Goal: Information Seeking & Learning: Learn about a topic

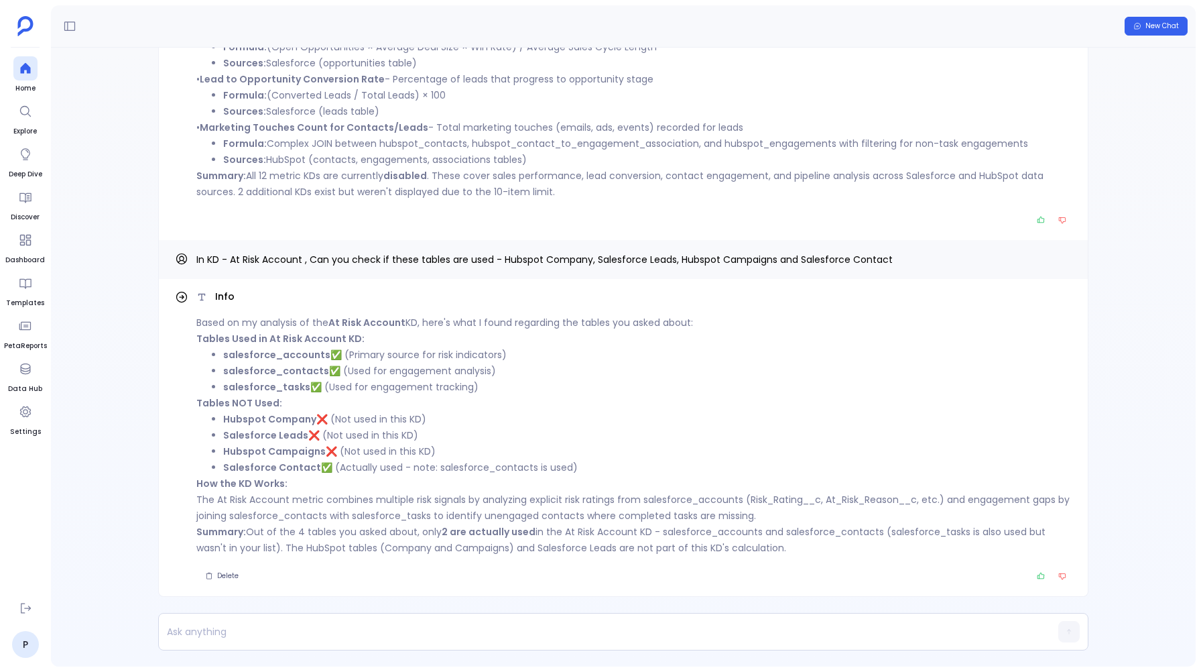
scroll to position [-1704, 0]
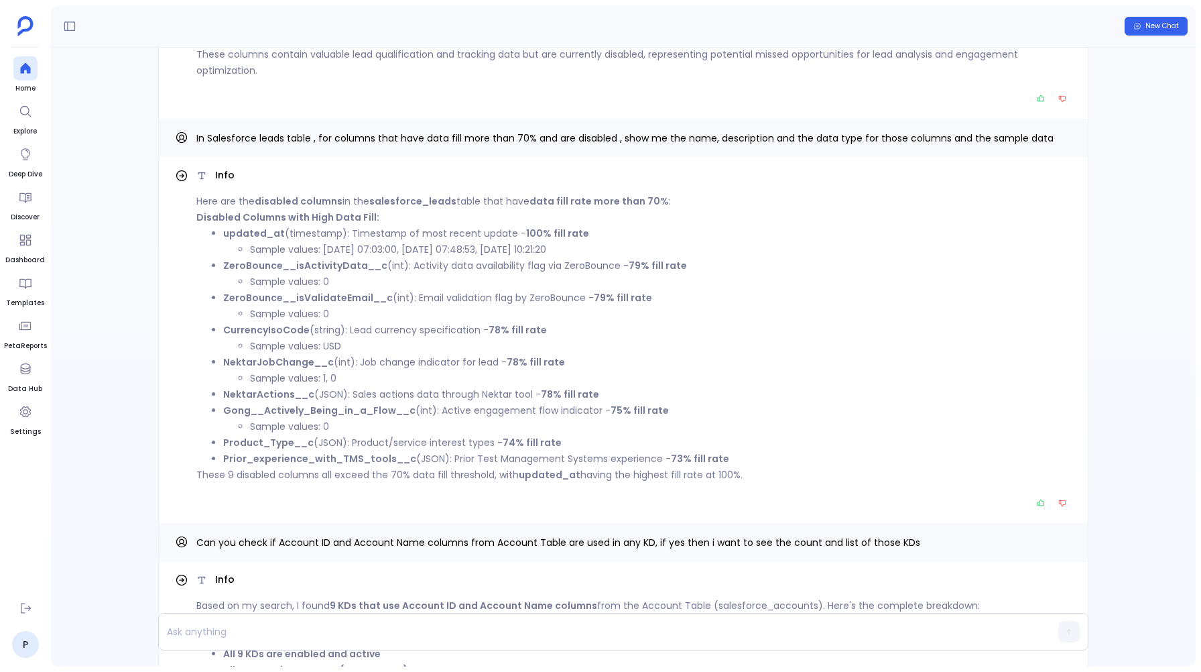
click at [298, 42] on div "New Chat" at bounding box center [623, 26] width 1145 height 42
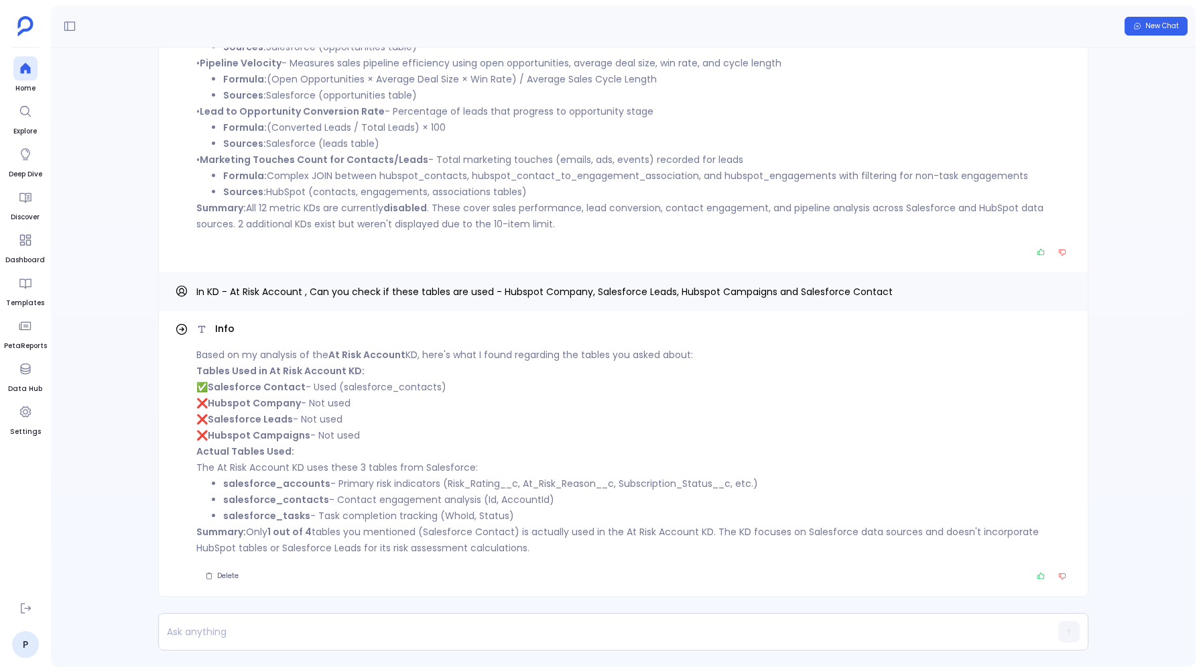
scroll to position [-3480, 0]
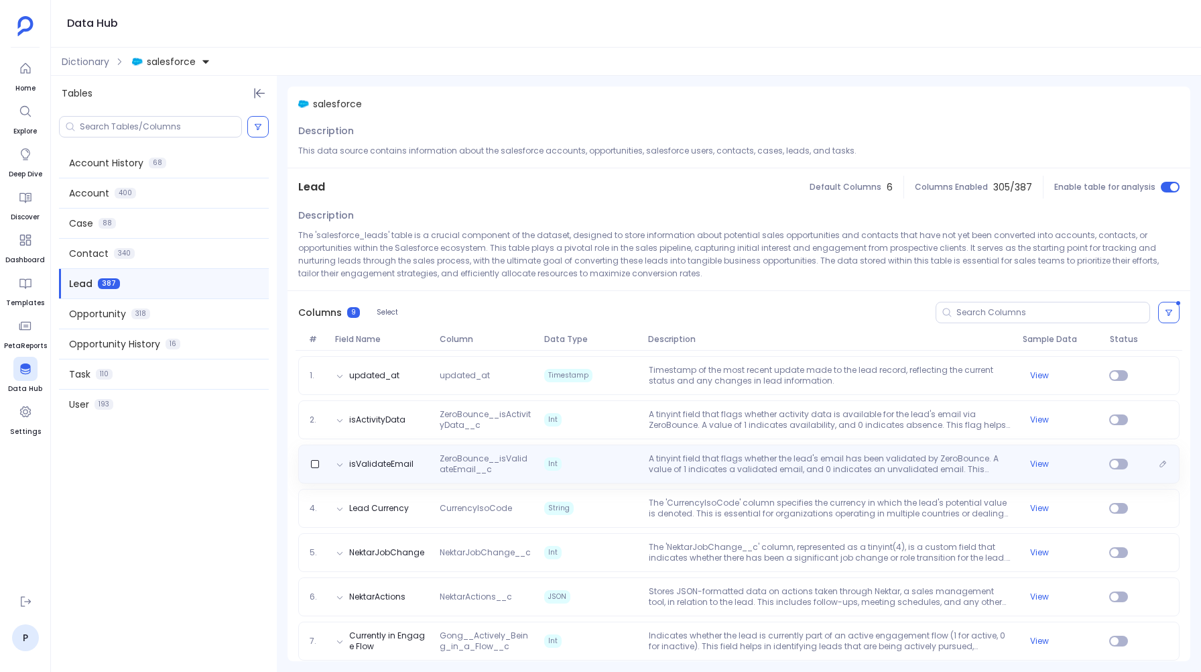
scroll to position [198, 0]
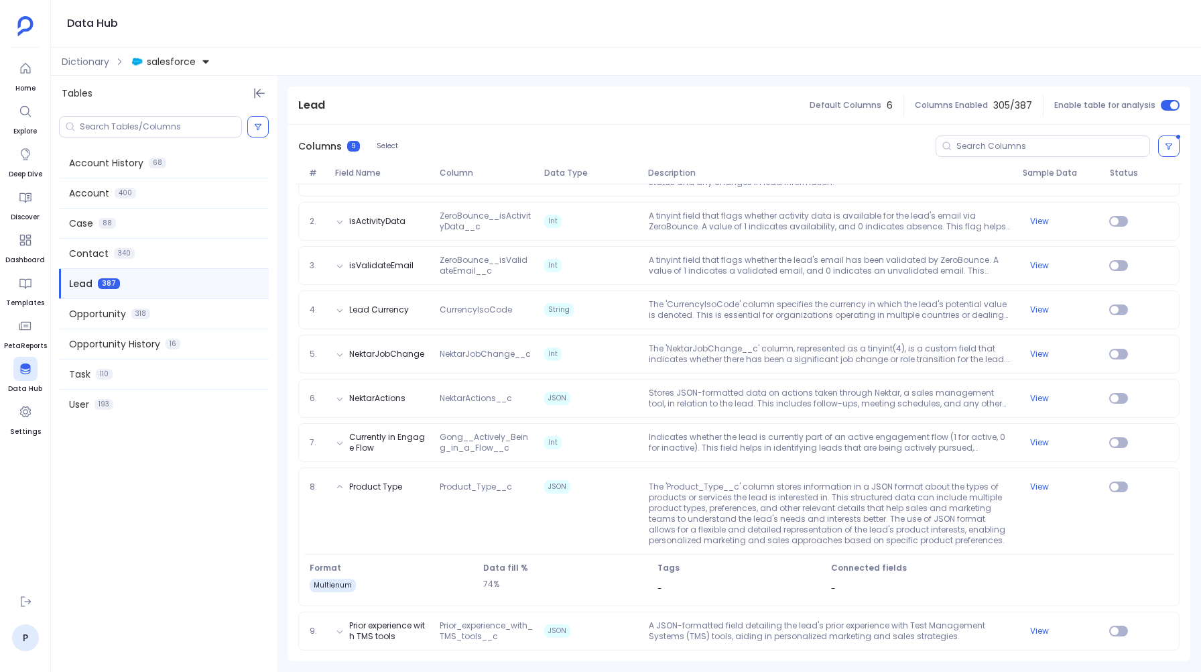
click at [251, 523] on div "Account History 68 Account 400 Case 88 Contact 340 Lead 387 Opportunity 318 Opp…" at bounding box center [164, 391] width 226 height 560
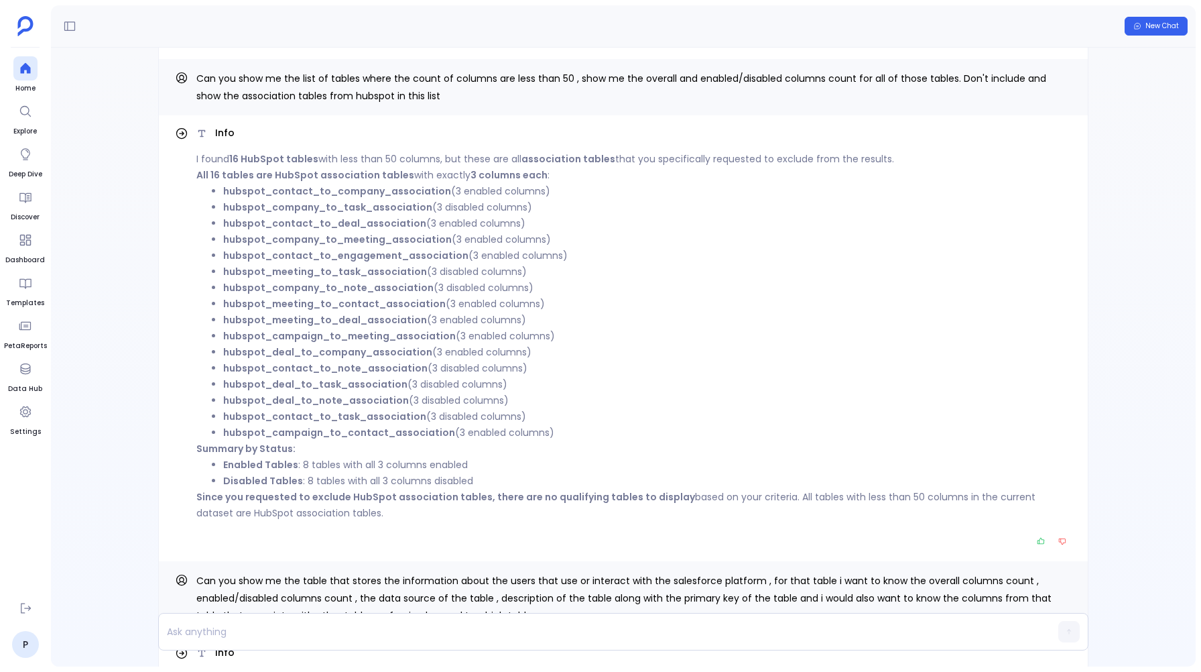
scroll to position [-3799, 0]
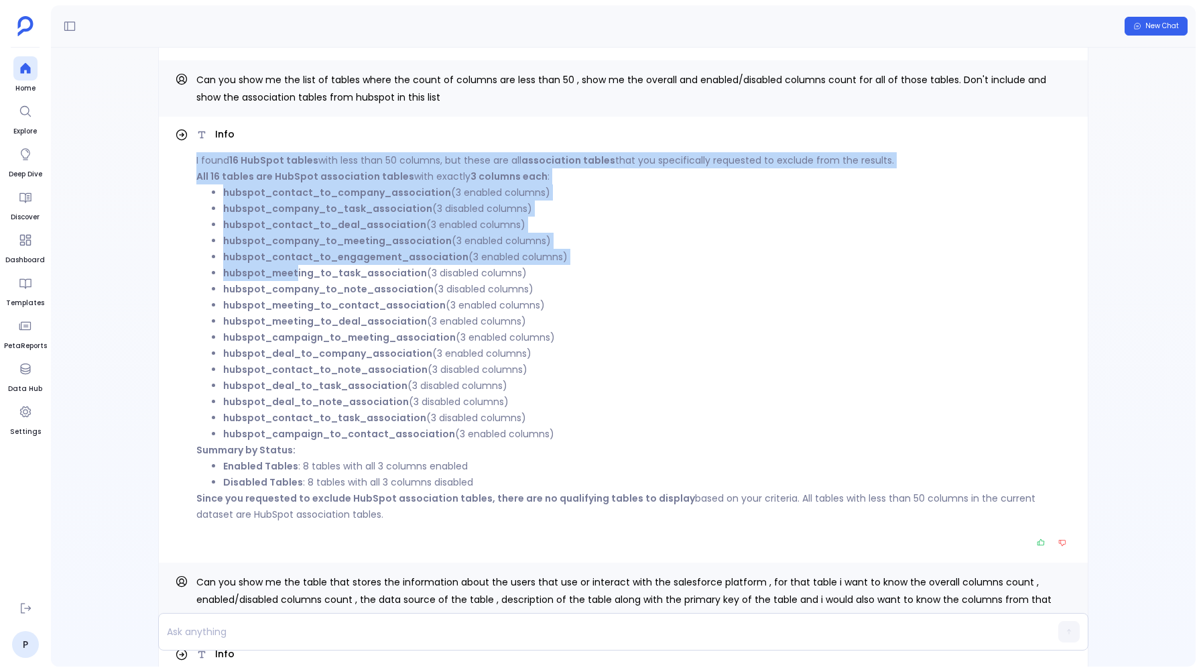
drag, startPoint x: 192, startPoint y: 172, endPoint x: 296, endPoint y: 297, distance: 163.2
click at [296, 297] on div "Info I found 16 HubSpot tables with less than 50 columns, but these are all ass…" at bounding box center [623, 339] width 897 height 424
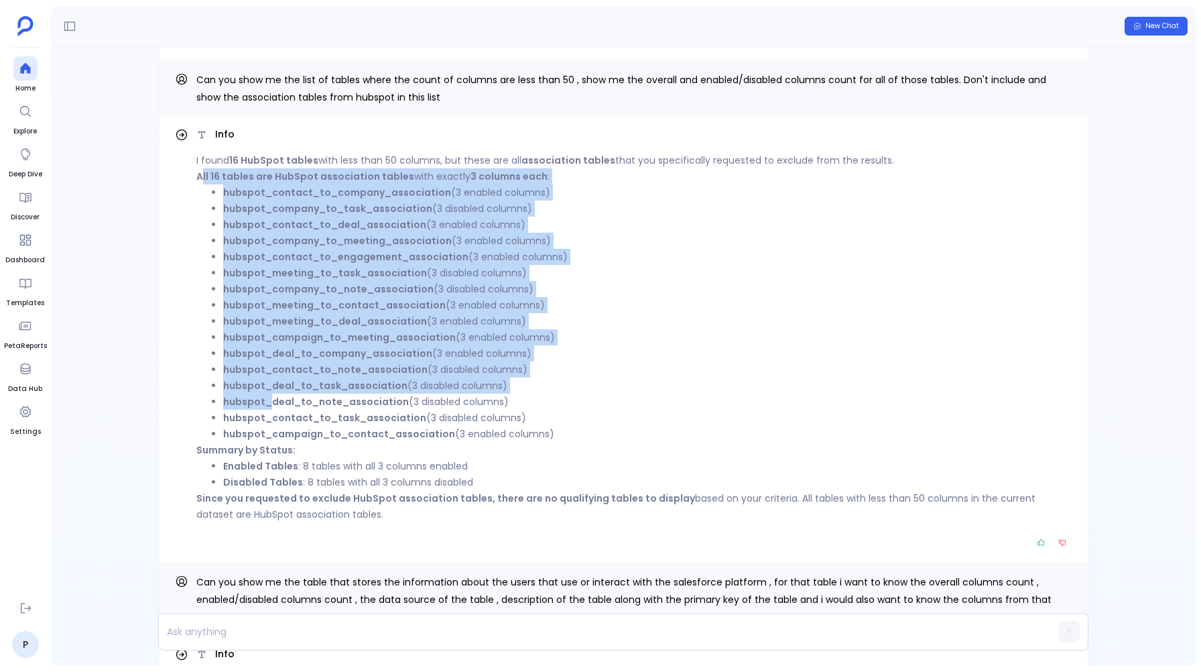
drag, startPoint x: 204, startPoint y: 190, endPoint x: 273, endPoint y: 414, distance: 234.2
click at [273, 414] on div "I found 16 HubSpot tables with less than 50 columns, but these are all associat…" at bounding box center [633, 337] width 875 height 370
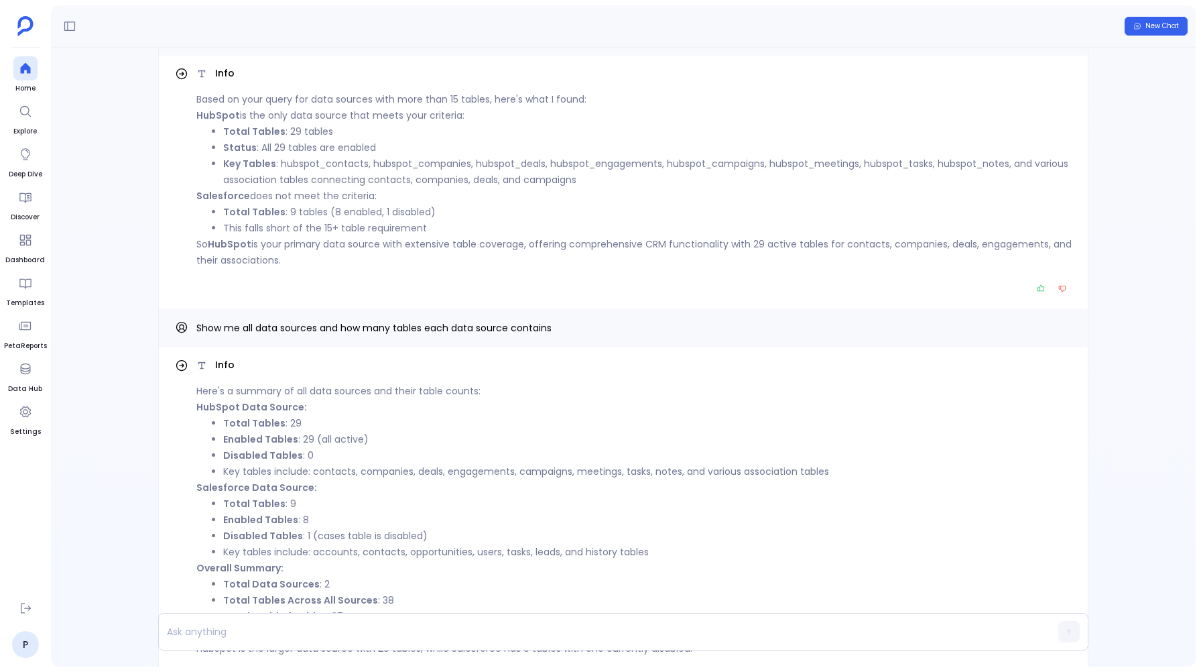
scroll to position [-5177, 0]
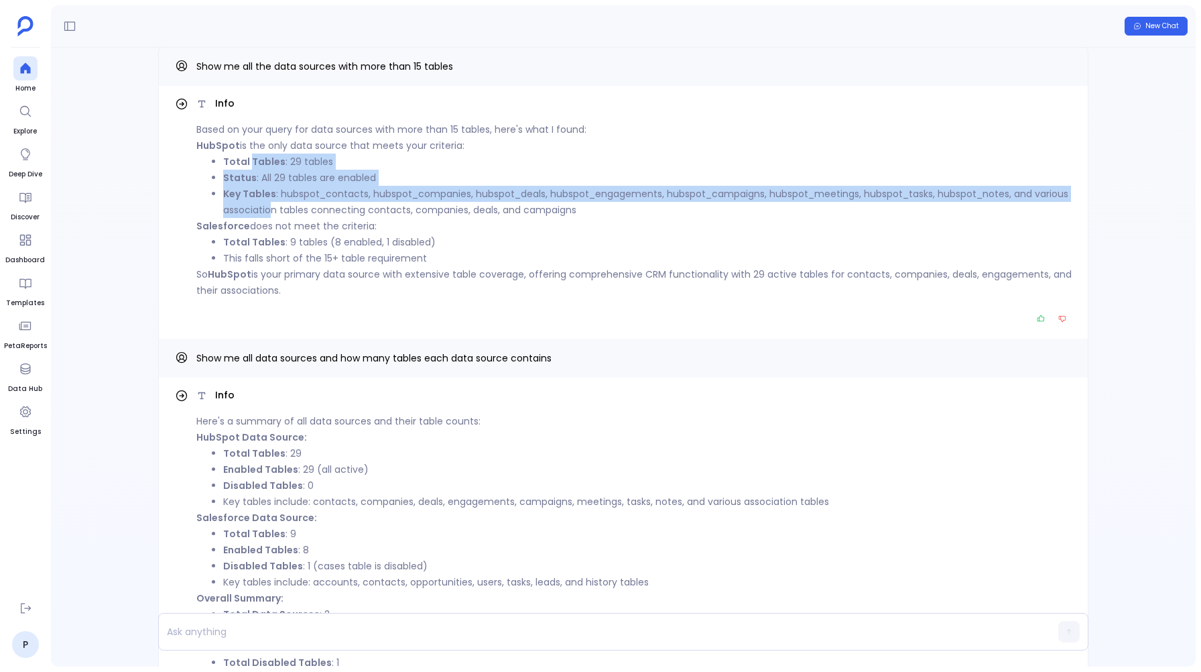
drag, startPoint x: 252, startPoint y: 184, endPoint x: 310, endPoint y: 224, distance: 70.3
click at [310, 218] on ul "Total Tables : 29 tables Status : All 29 tables are enabled Key Tables : hubspo…" at bounding box center [633, 185] width 875 height 64
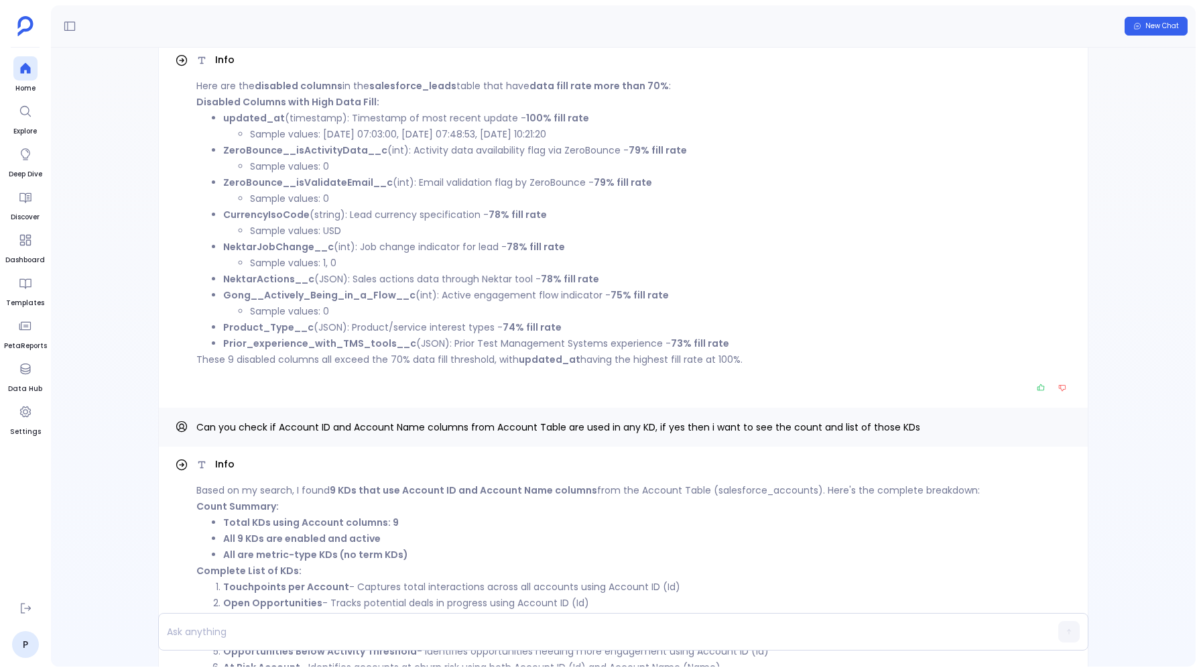
scroll to position [0, 0]
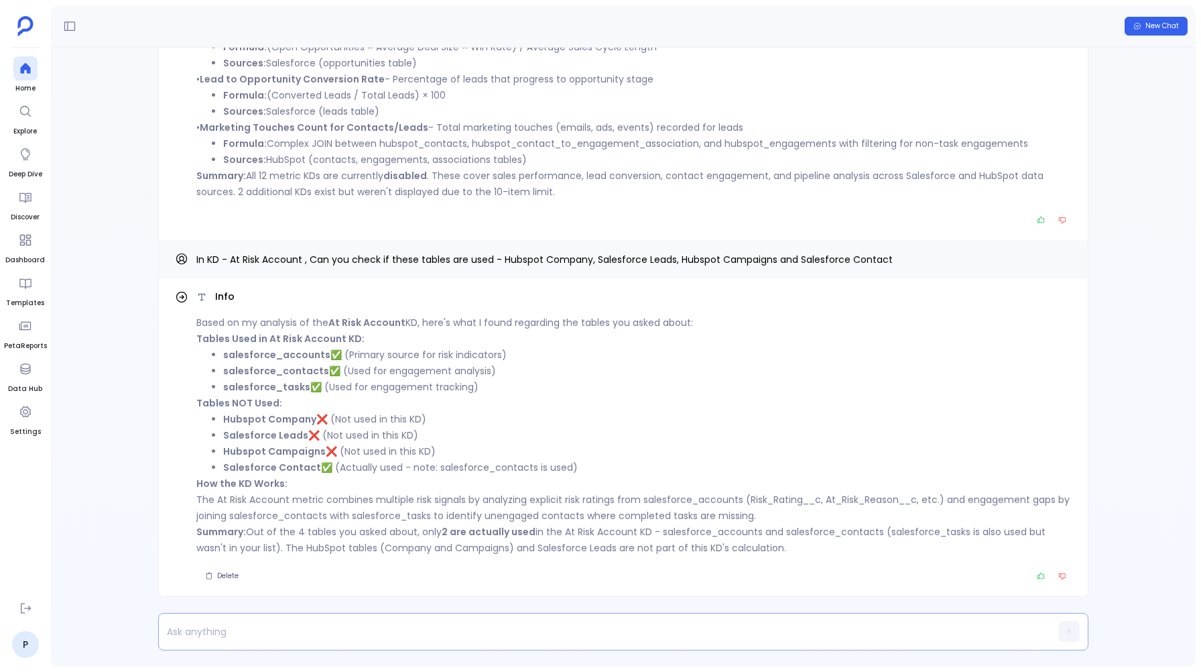
click at [221, 629] on p at bounding box center [597, 631] width 877 height 19
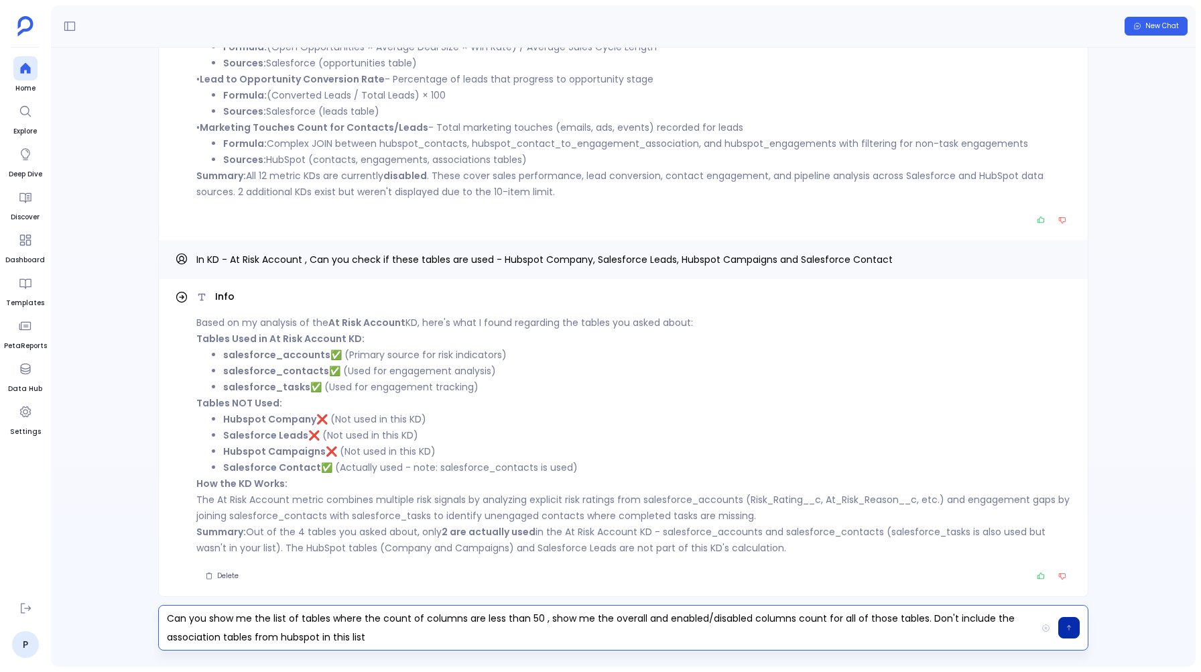
click at [1070, 627] on icon "button" at bounding box center [1069, 627] width 7 height 8
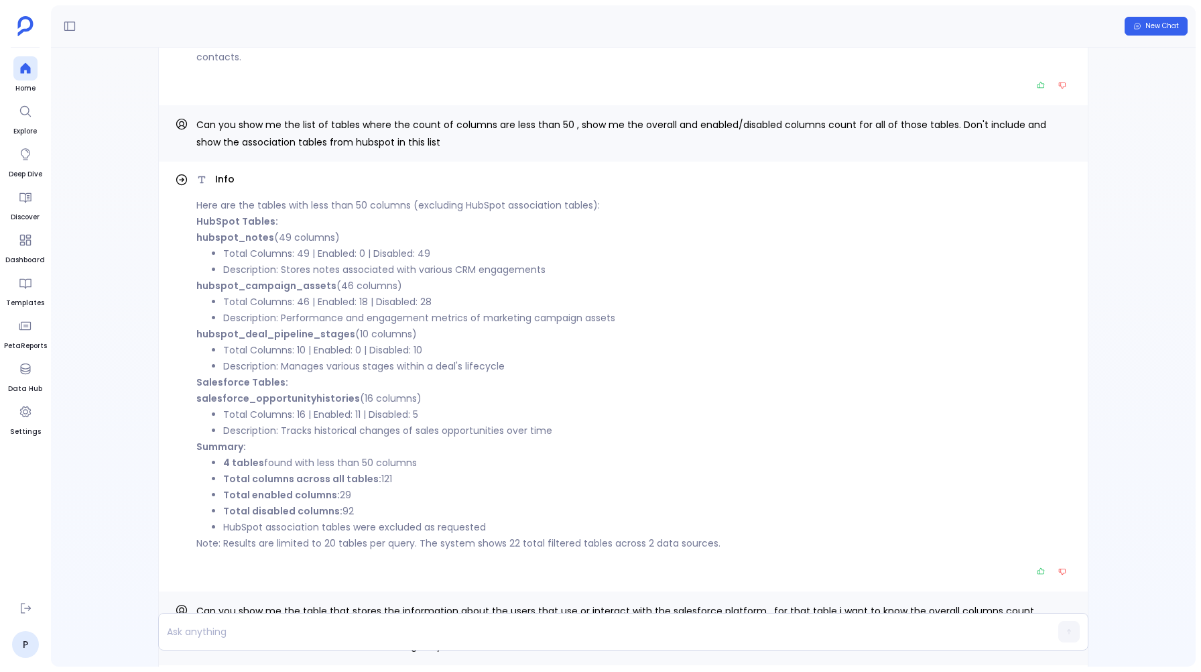
scroll to position [-4031, 0]
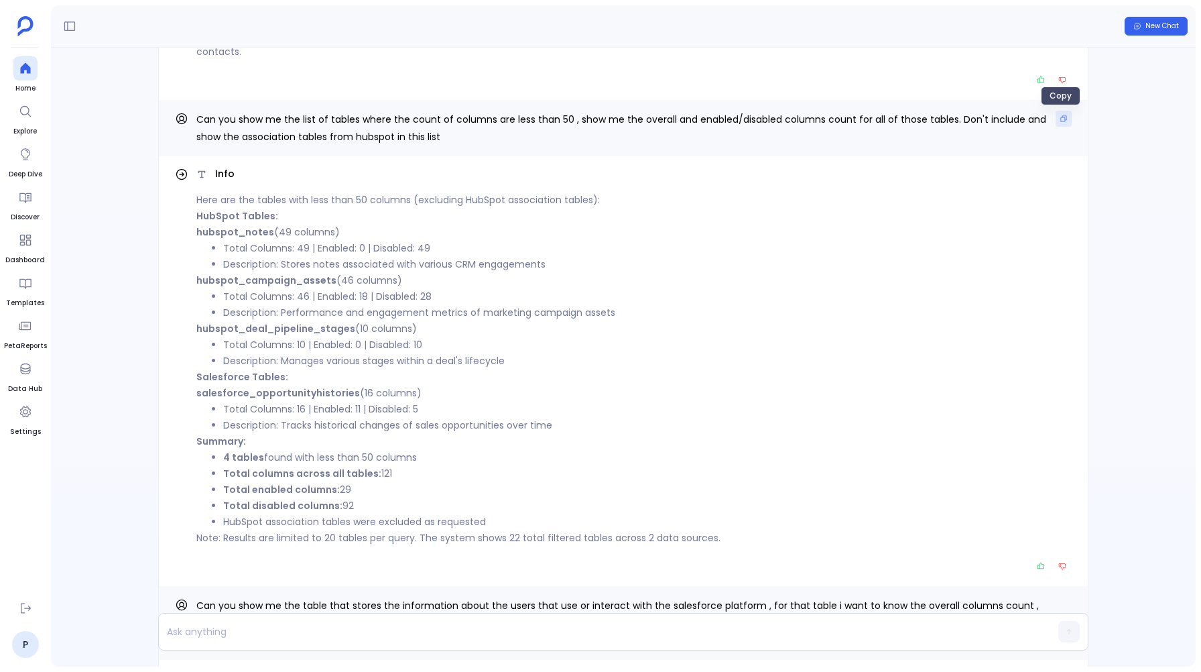
click at [1062, 117] on icon "Copy" at bounding box center [1064, 119] width 6 height 6
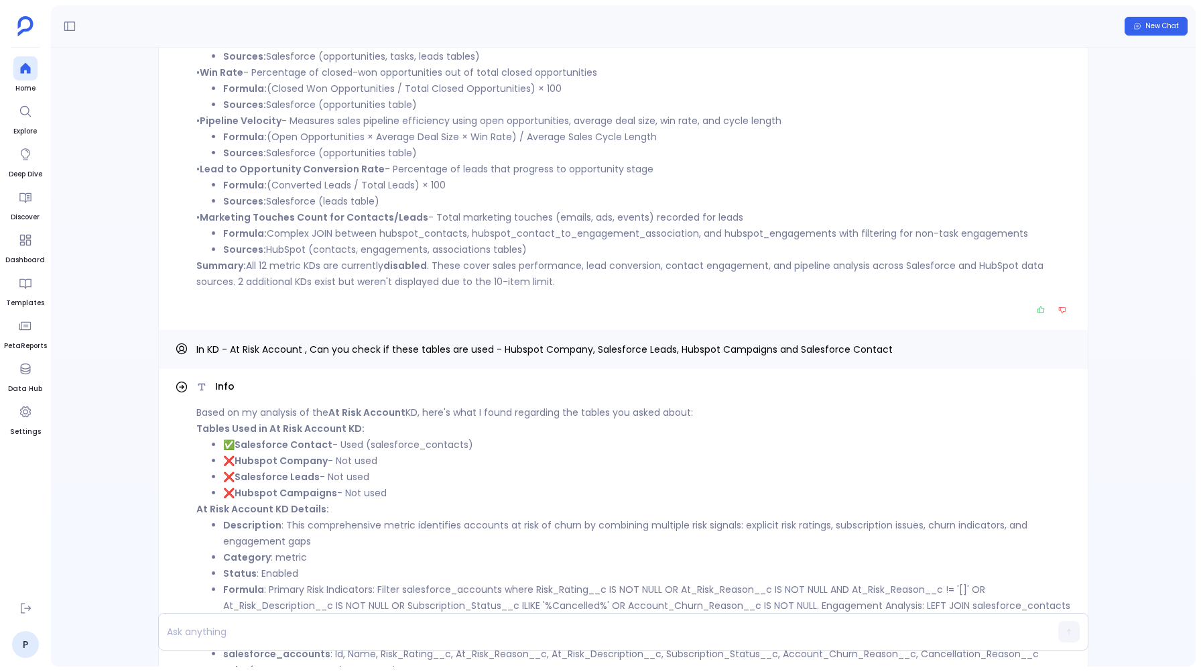
scroll to position [0, 0]
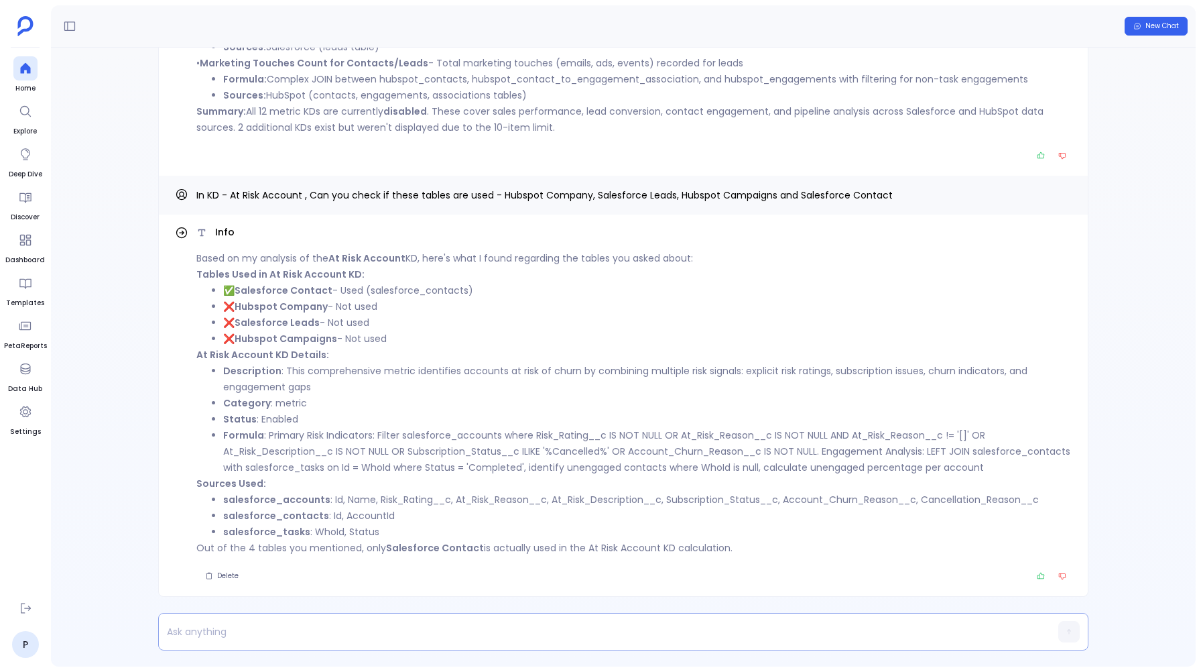
click at [234, 629] on p at bounding box center [597, 631] width 877 height 19
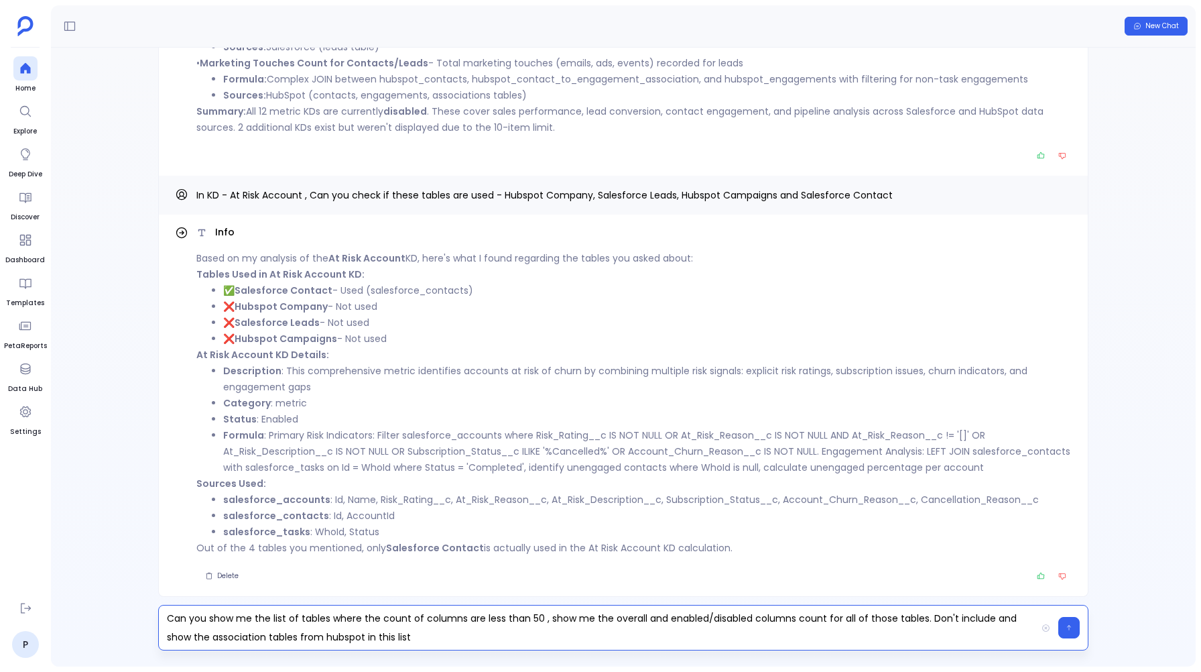
click at [180, 638] on p "Can you show me the list of tables where the count of columns are less than 50 …" at bounding box center [597, 628] width 877 height 38
click at [385, 640] on p "Can you show me the list of tables where the count of columns are less than 50 …" at bounding box center [597, 628] width 877 height 38
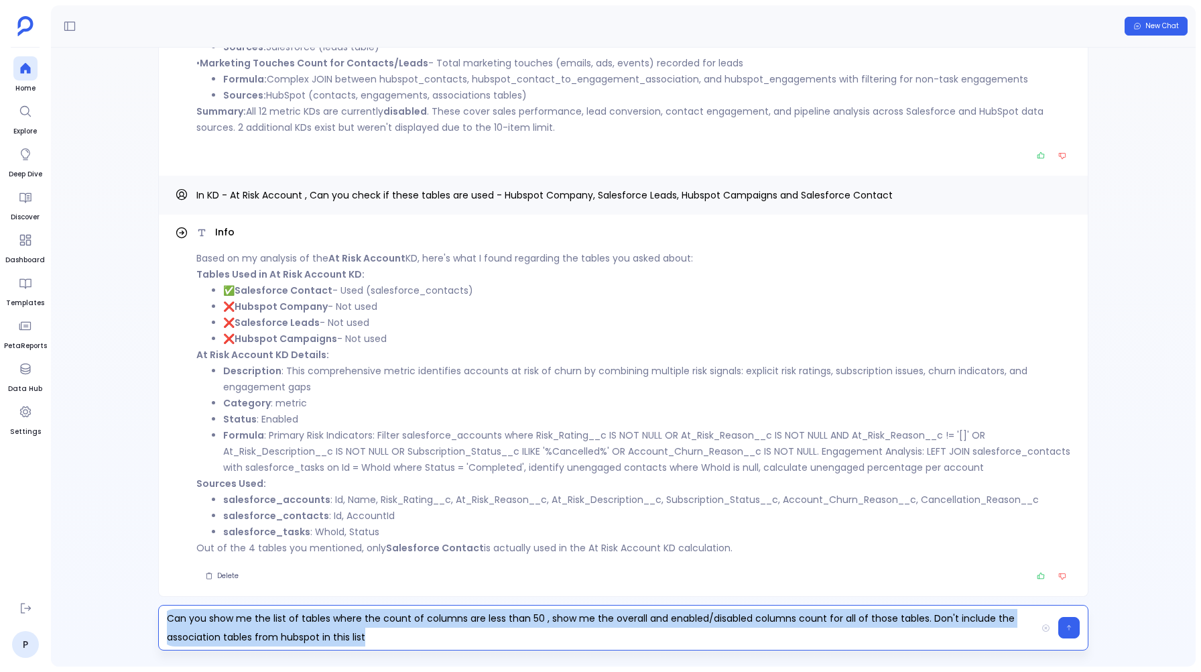
copy p "Can you show me the list of tables where the count of columns are less than 50 …"
click at [407, 641] on p "Can you show me the list of tables where the count of columns are less than 50 …" at bounding box center [597, 628] width 877 height 38
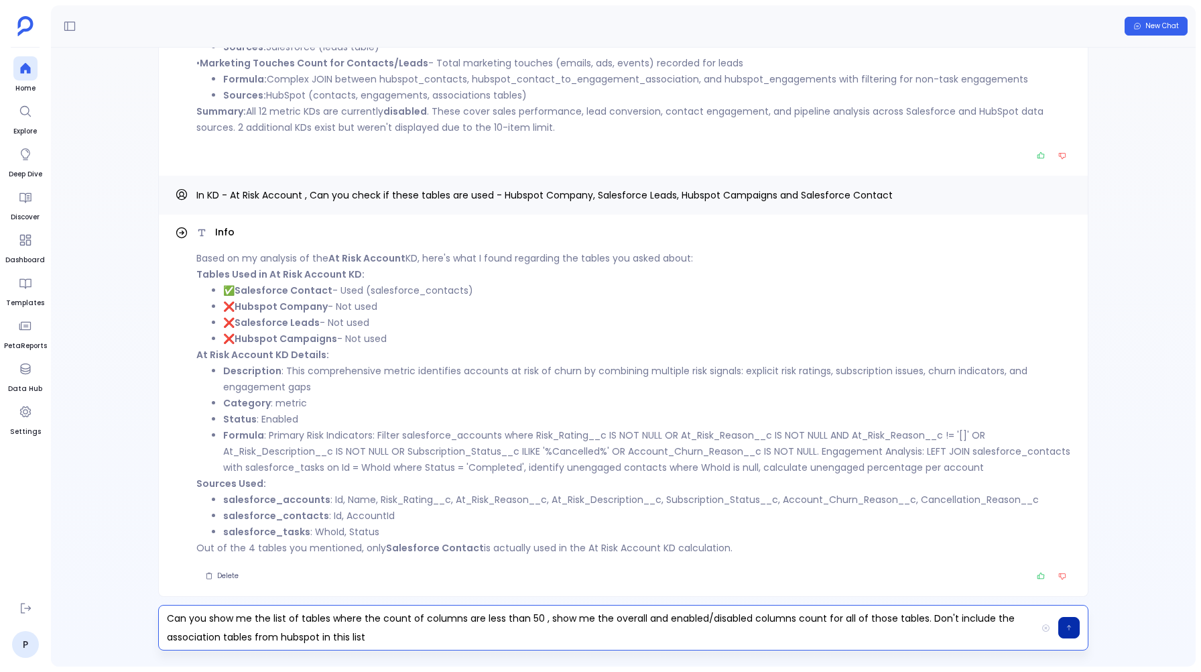
click at [1072, 625] on button "button" at bounding box center [1068, 627] width 21 height 21
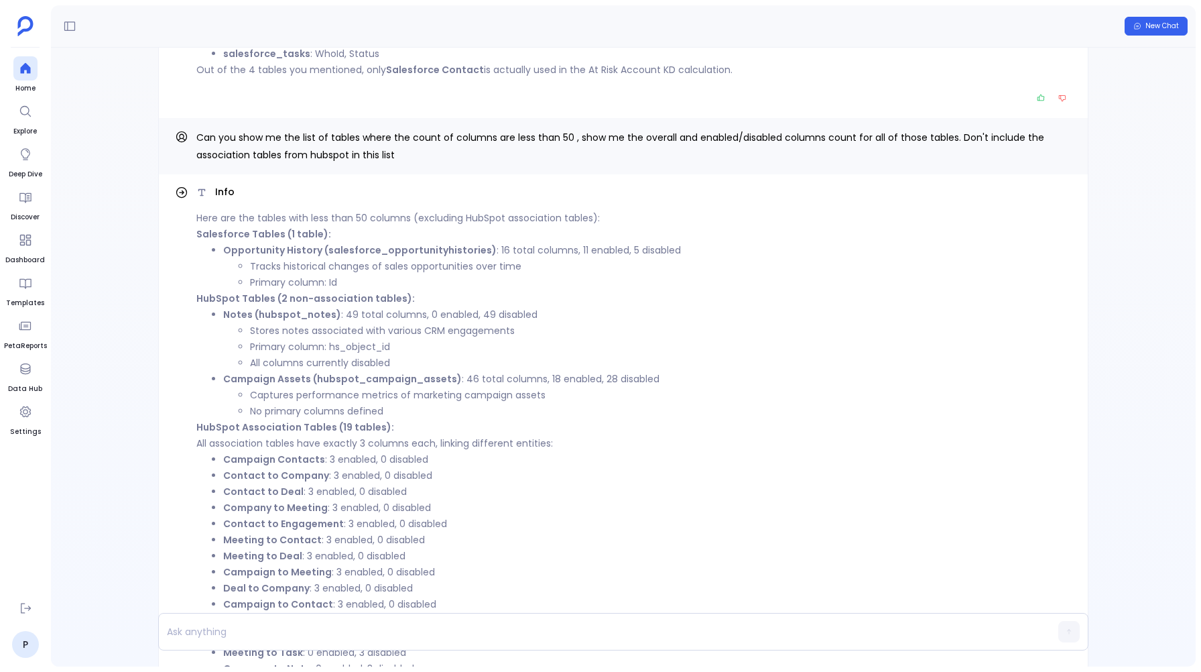
scroll to position [-139, 0]
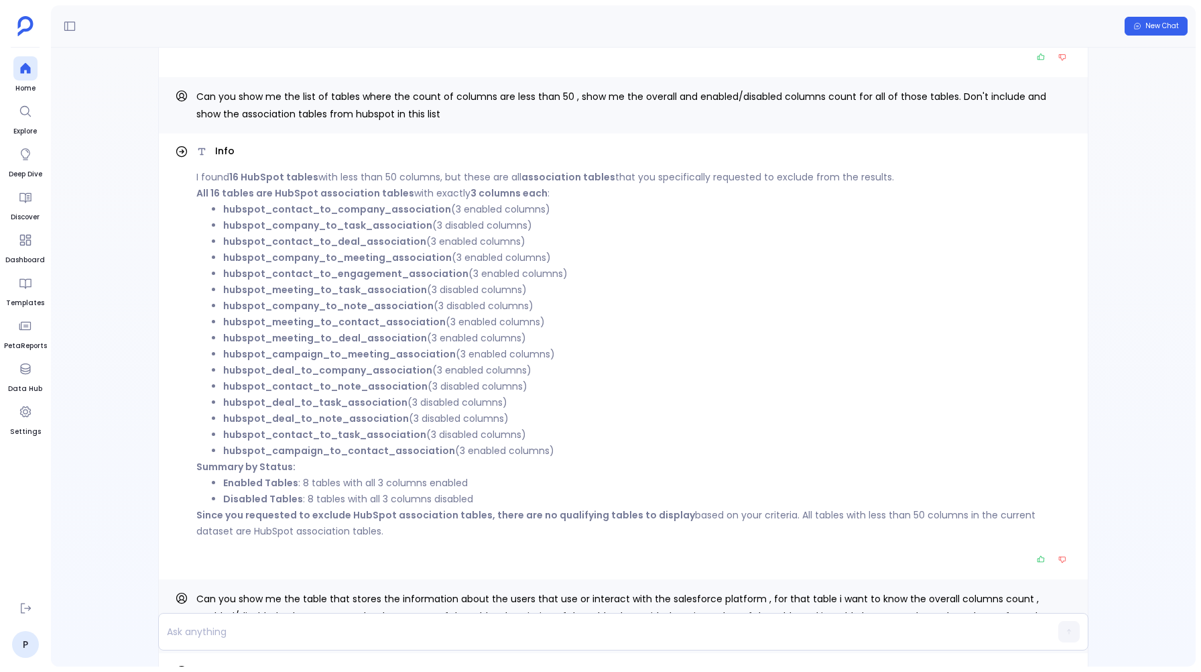
scroll to position [-3520, 0]
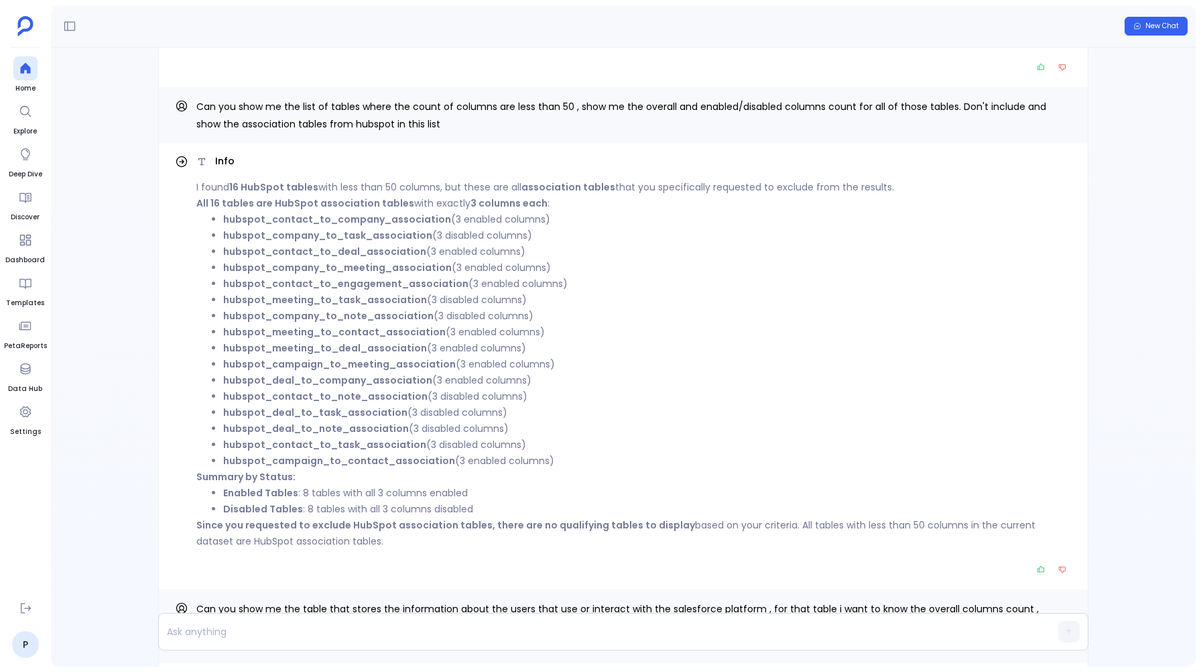
drag, startPoint x: 295, startPoint y: 255, endPoint x: 305, endPoint y: 398, distance: 143.8
click at [305, 398] on ul "hubspot_contact_to_company_association (3 enabled columns) hubspot_company_to_t…" at bounding box center [633, 339] width 875 height 257
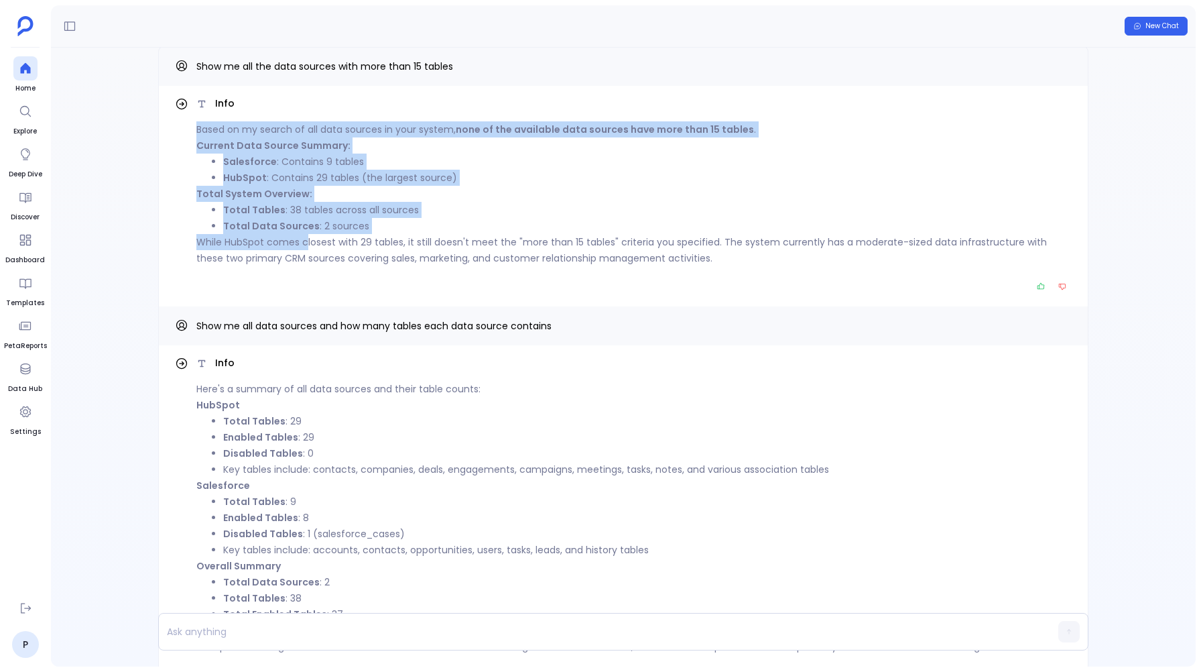
drag, startPoint x: 197, startPoint y: 145, endPoint x: 308, endPoint y: 267, distance: 164.6
click at [308, 266] on div "Based on my search of all data sources in your system, none of the available da…" at bounding box center [633, 193] width 875 height 145
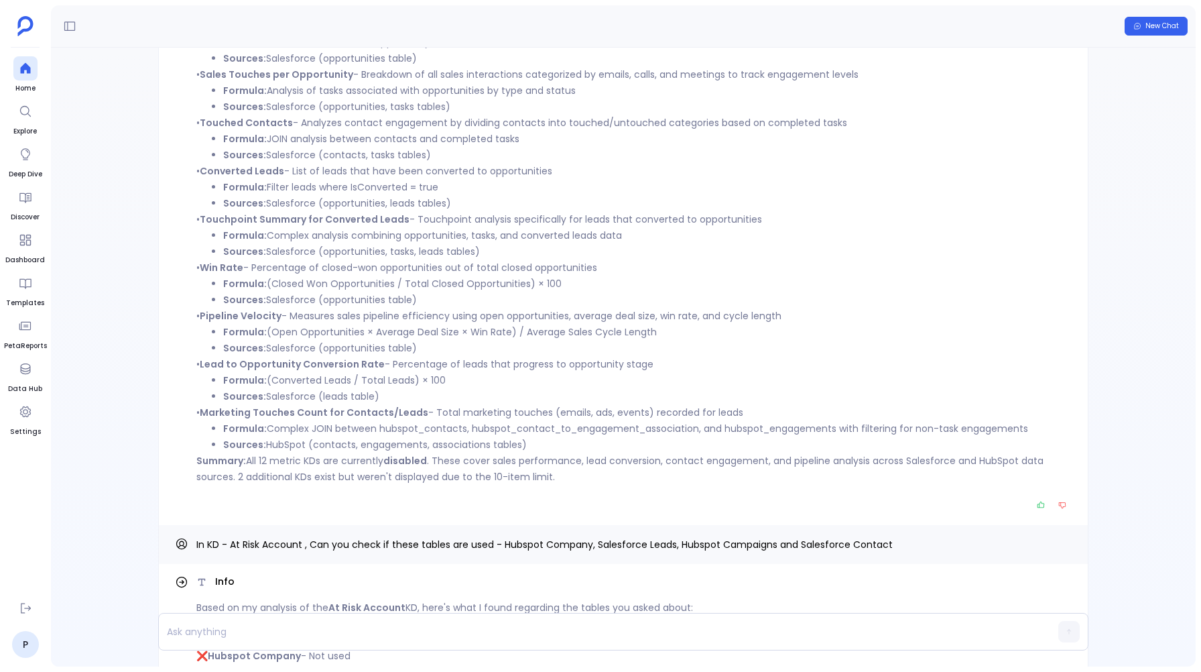
scroll to position [0, 0]
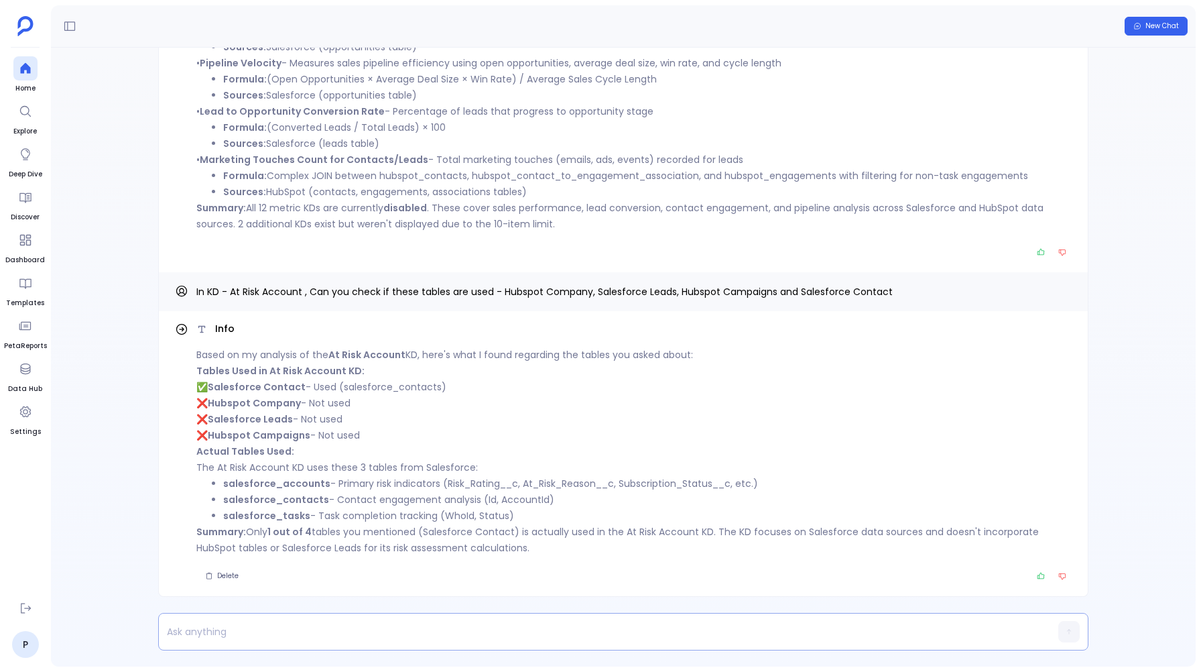
click at [196, 631] on p at bounding box center [597, 631] width 877 height 19
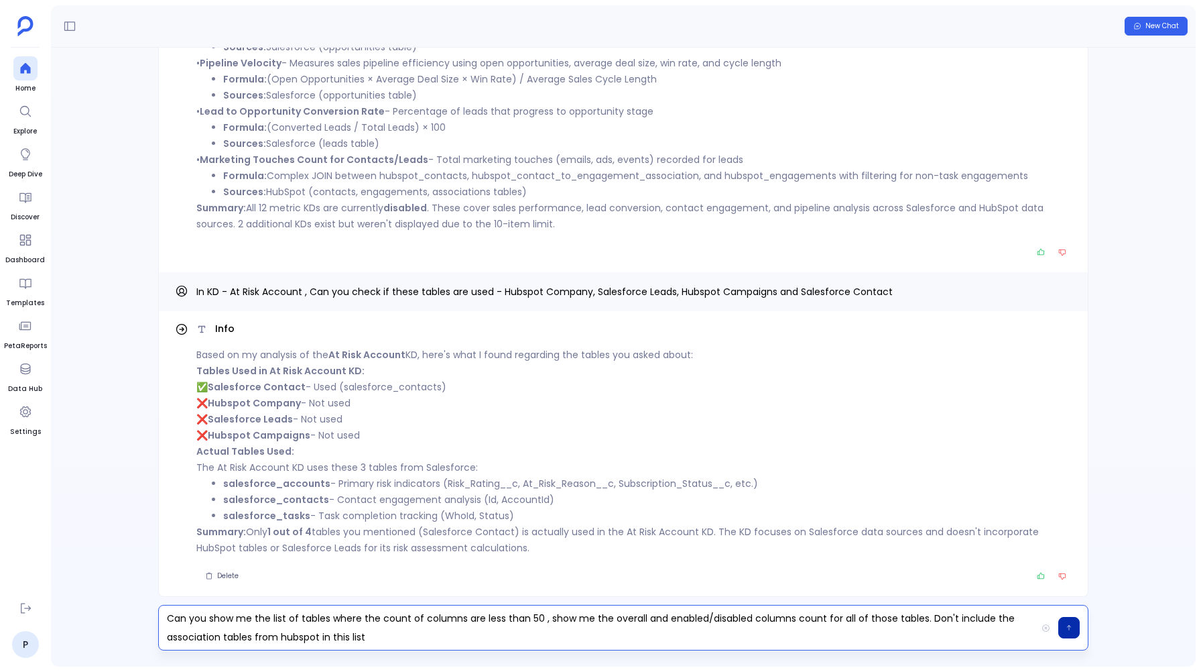
click at [1070, 627] on icon "button" at bounding box center [1069, 627] width 7 height 8
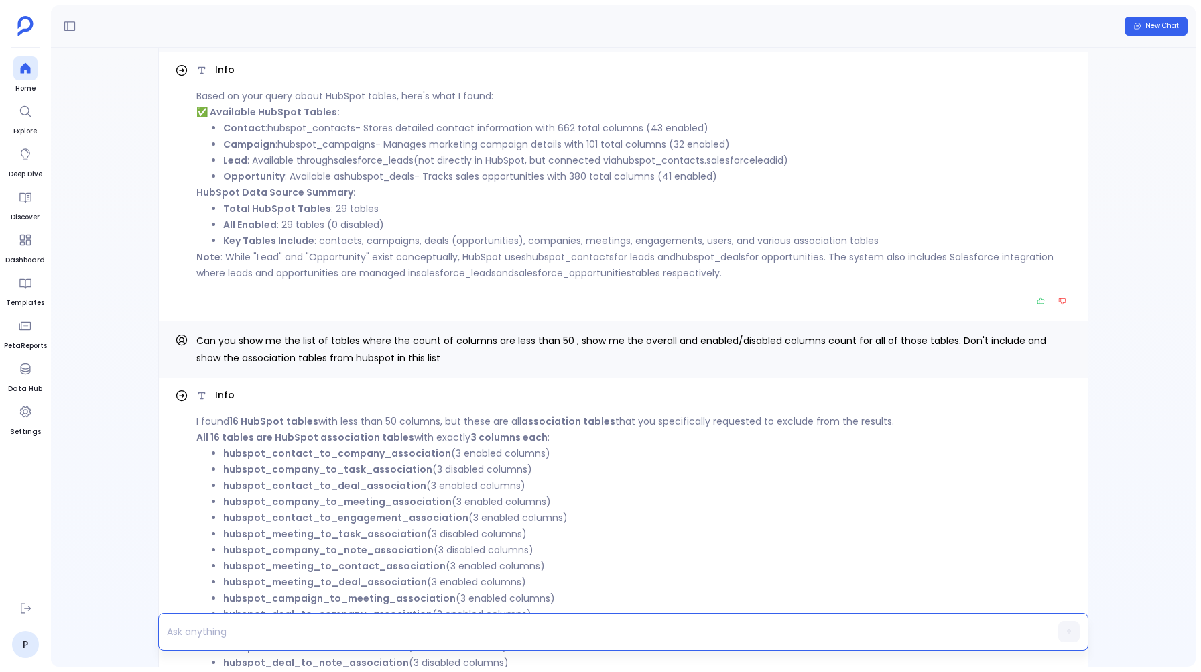
scroll to position [-4233, 0]
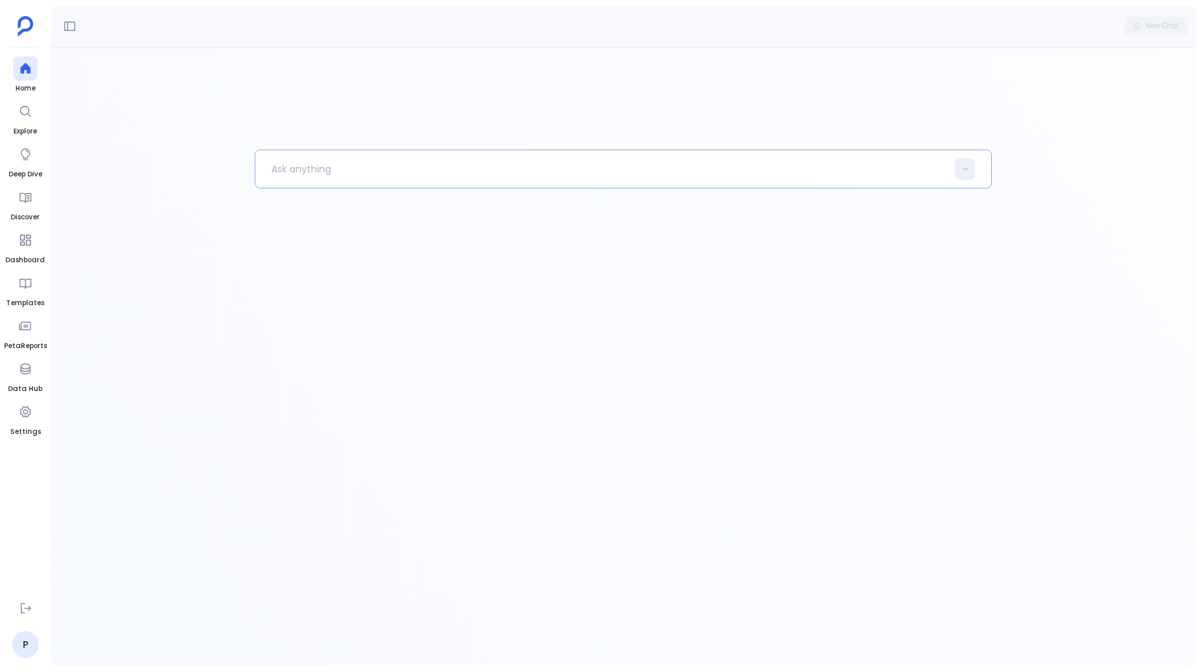
click at [291, 166] on p at bounding box center [600, 168] width 691 height 35
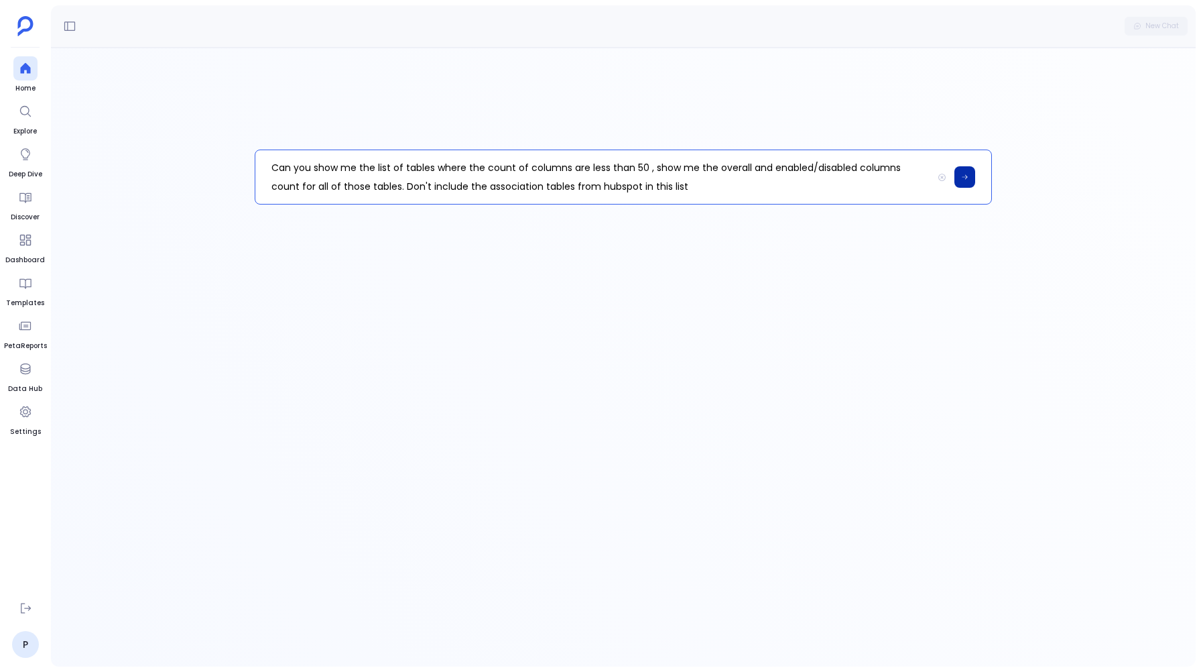
click at [965, 168] on button at bounding box center [964, 176] width 21 height 21
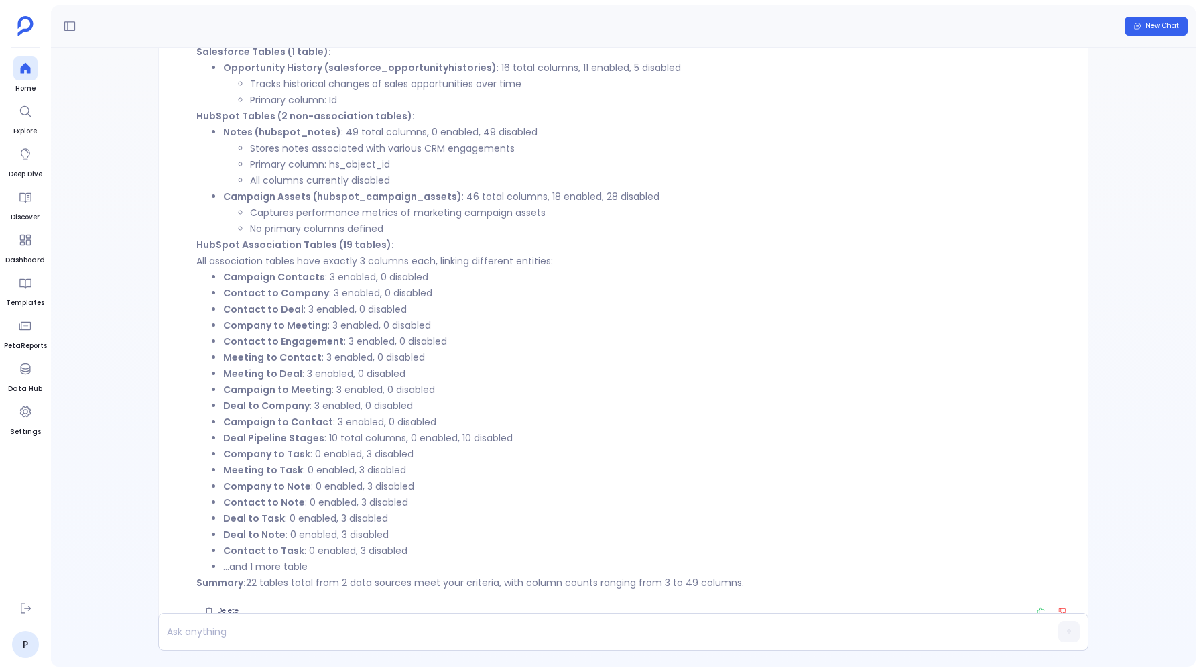
scroll to position [-34, 0]
click at [233, 431] on strong "Deal Pipeline Stages" at bounding box center [273, 436] width 101 height 13
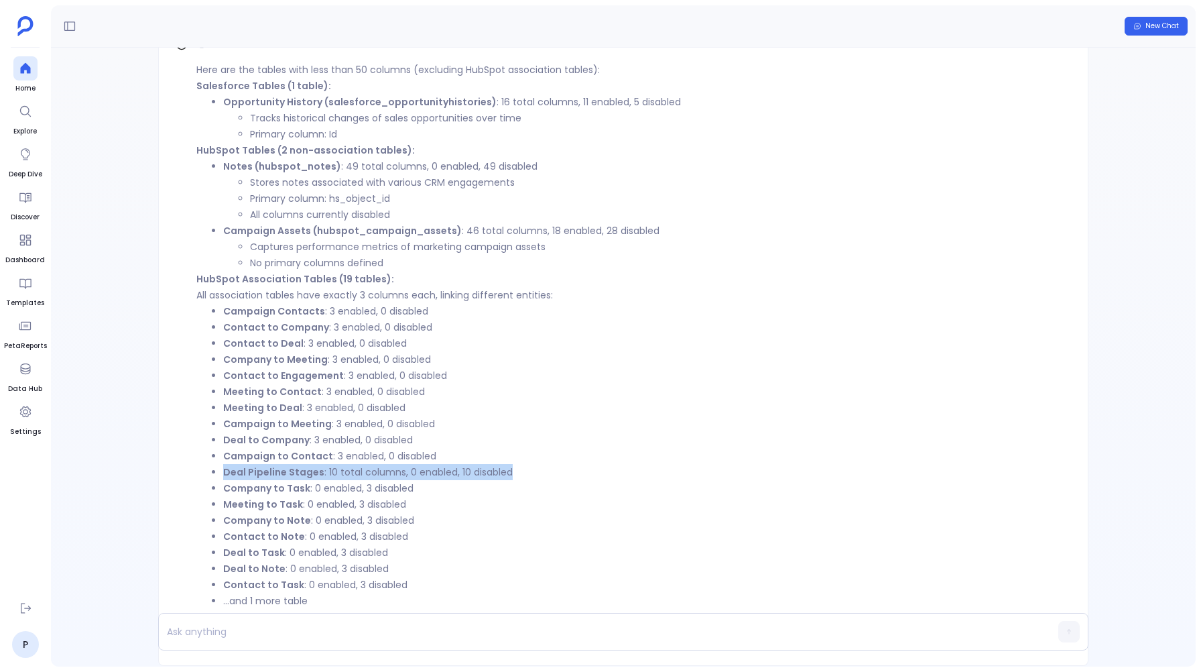
scroll to position [-85, 0]
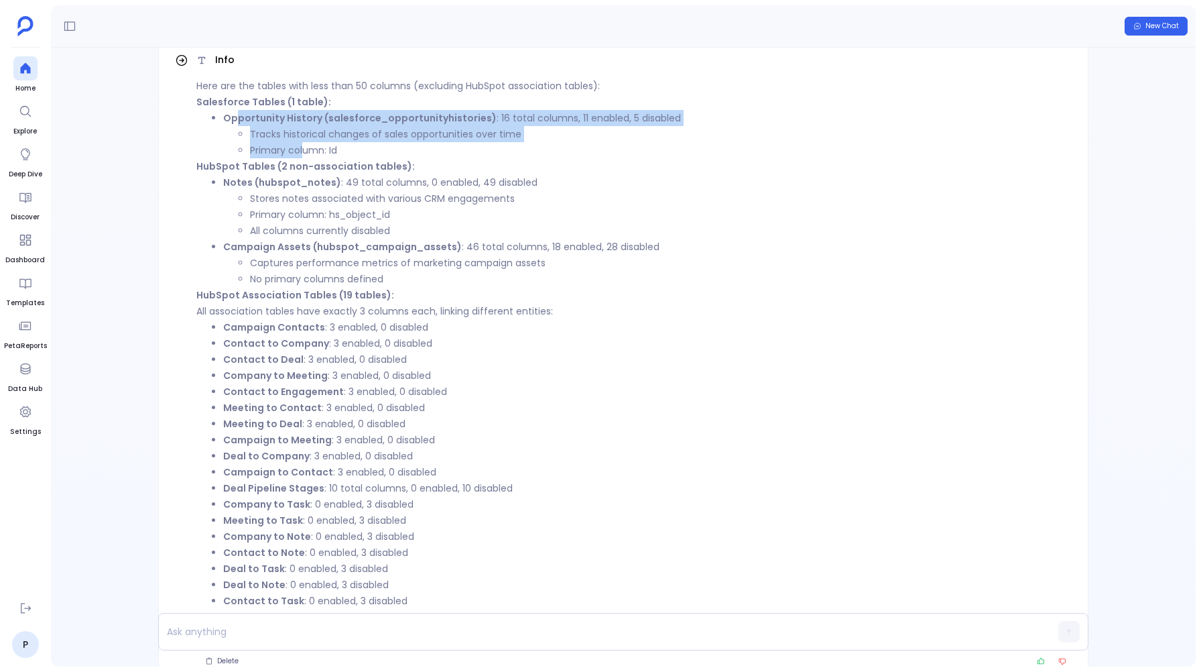
drag, startPoint x: 236, startPoint y: 118, endPoint x: 304, endPoint y: 142, distance: 71.9
click at [304, 142] on li "Opportunity History (salesforce_opportunityhistories) : 16 total columns, 11 en…" at bounding box center [647, 134] width 848 height 48
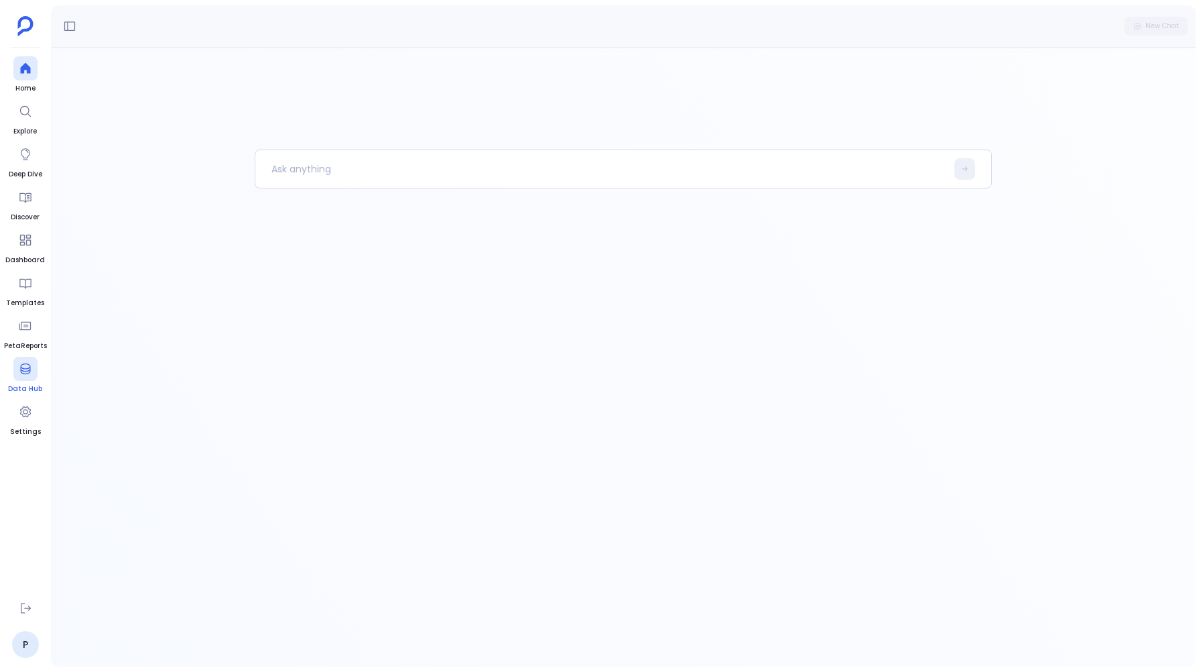
click at [19, 369] on icon at bounding box center [25, 368] width 13 height 13
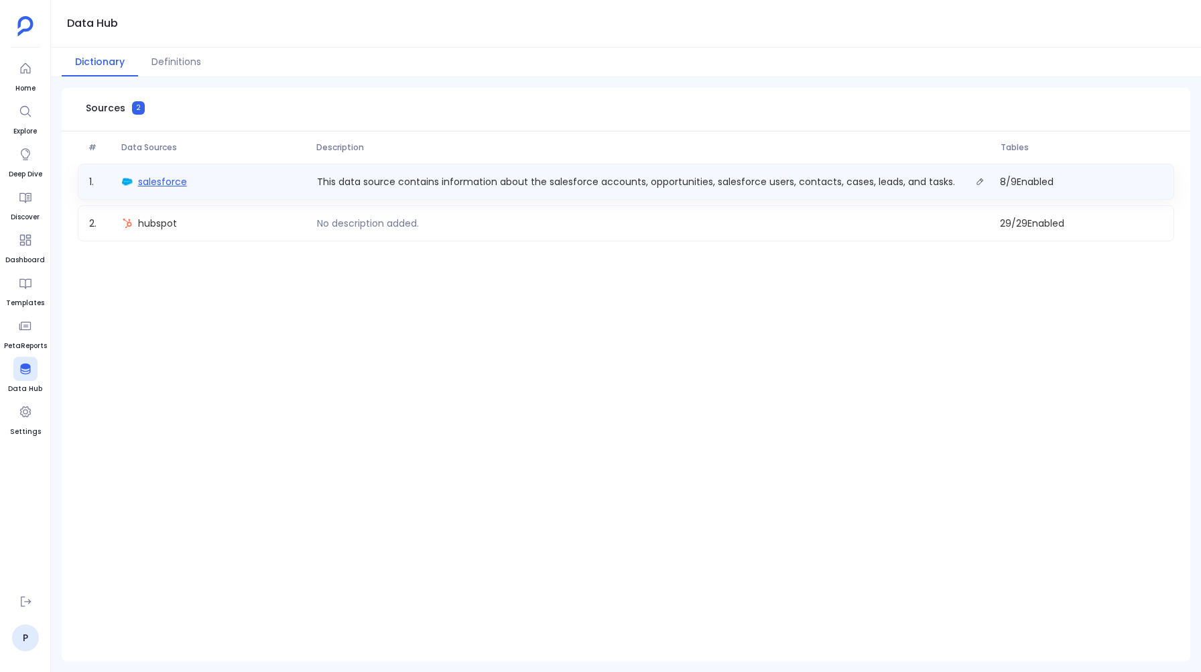
click at [156, 181] on span "salesforce" at bounding box center [162, 181] width 49 height 13
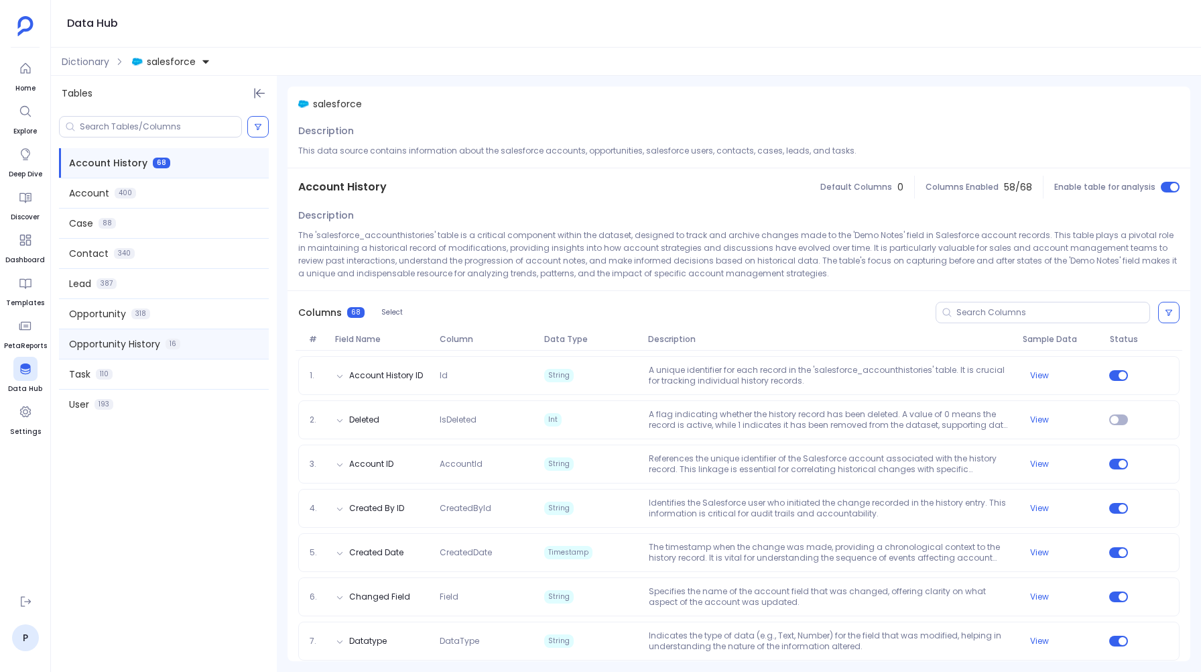
click at [110, 346] on span "Opportunity History" at bounding box center [114, 343] width 91 height 13
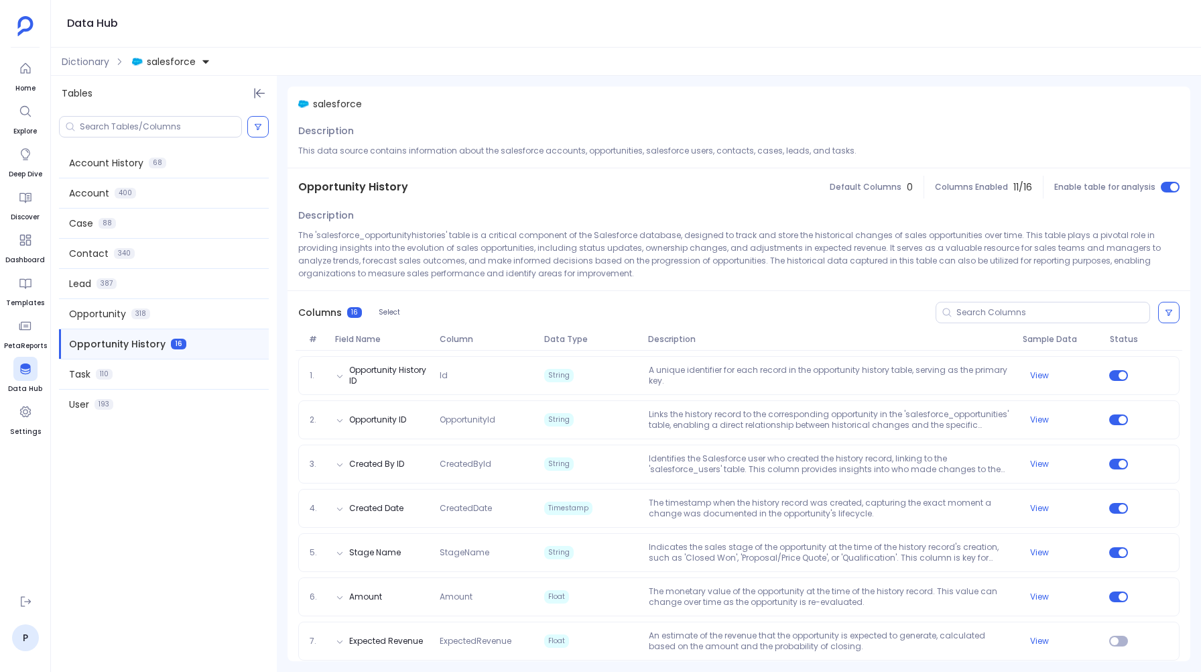
click at [182, 68] on span "salesforce" at bounding box center [171, 61] width 49 height 13
click at [171, 118] on span "hubspot" at bounding box center [179, 122] width 39 height 13
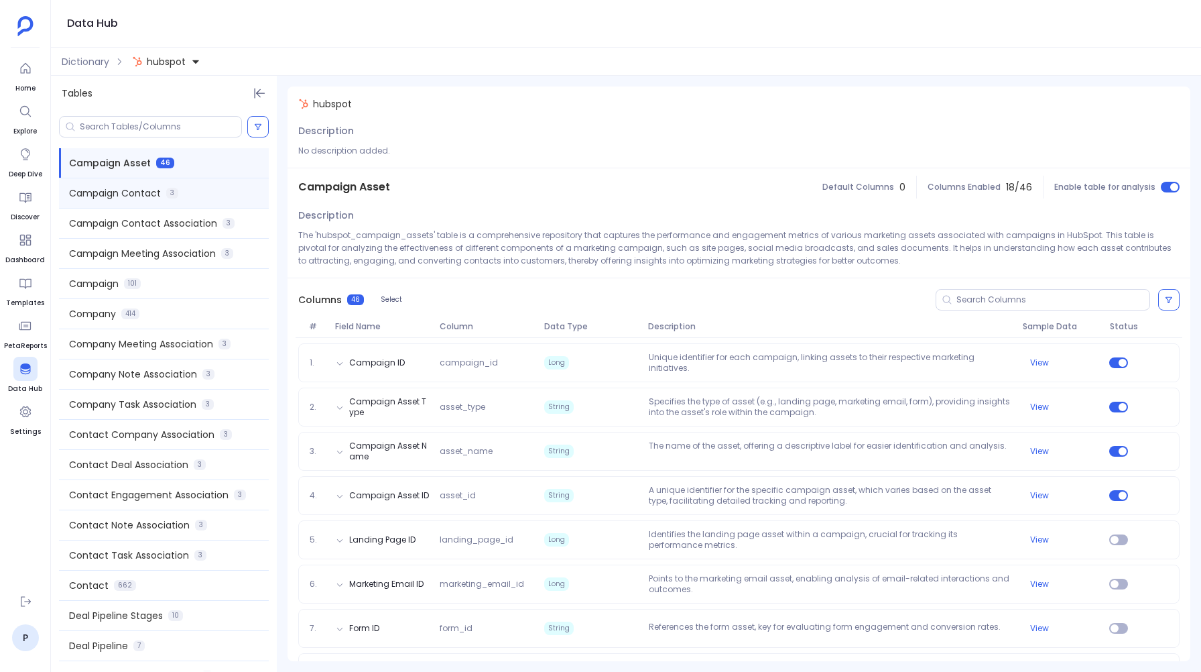
click at [113, 184] on div "Campaign Contact 3" at bounding box center [164, 192] width 210 height 29
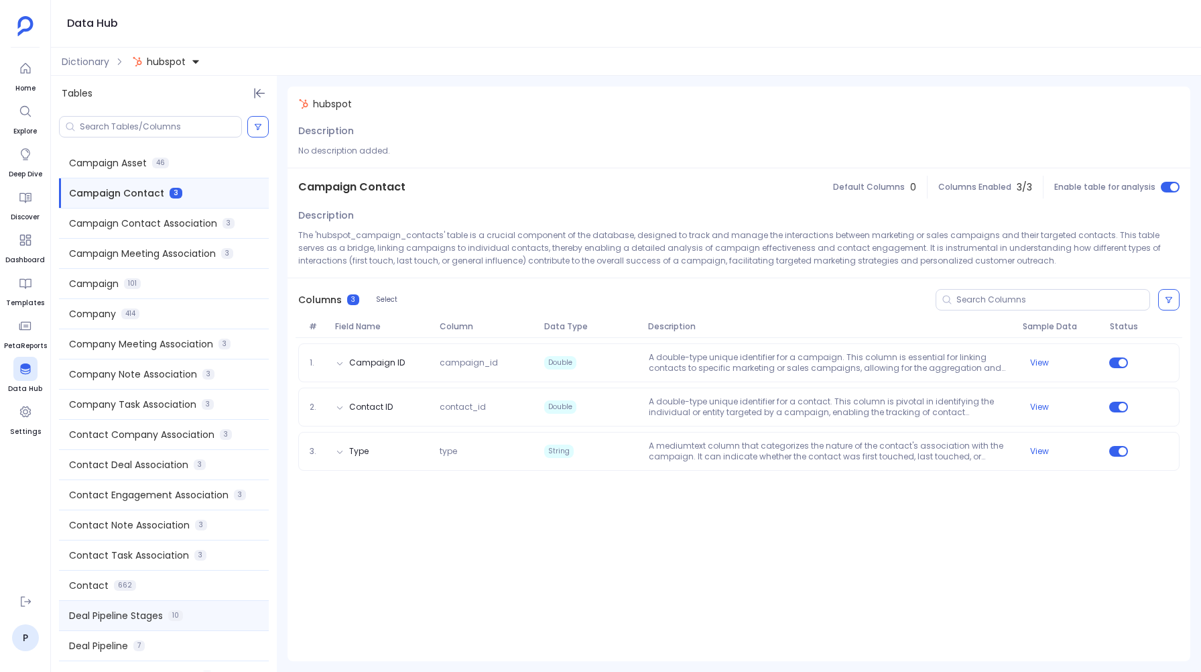
click at [127, 611] on span "Deal Pipeline Stages" at bounding box center [116, 615] width 94 height 13
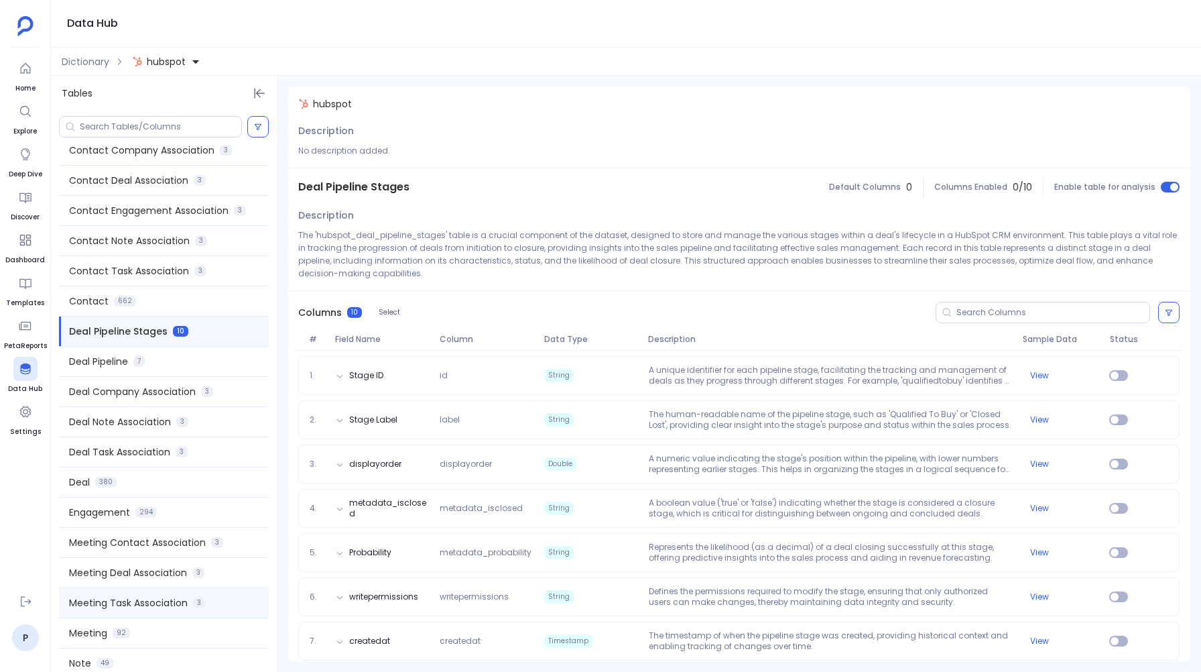
scroll to position [357, 0]
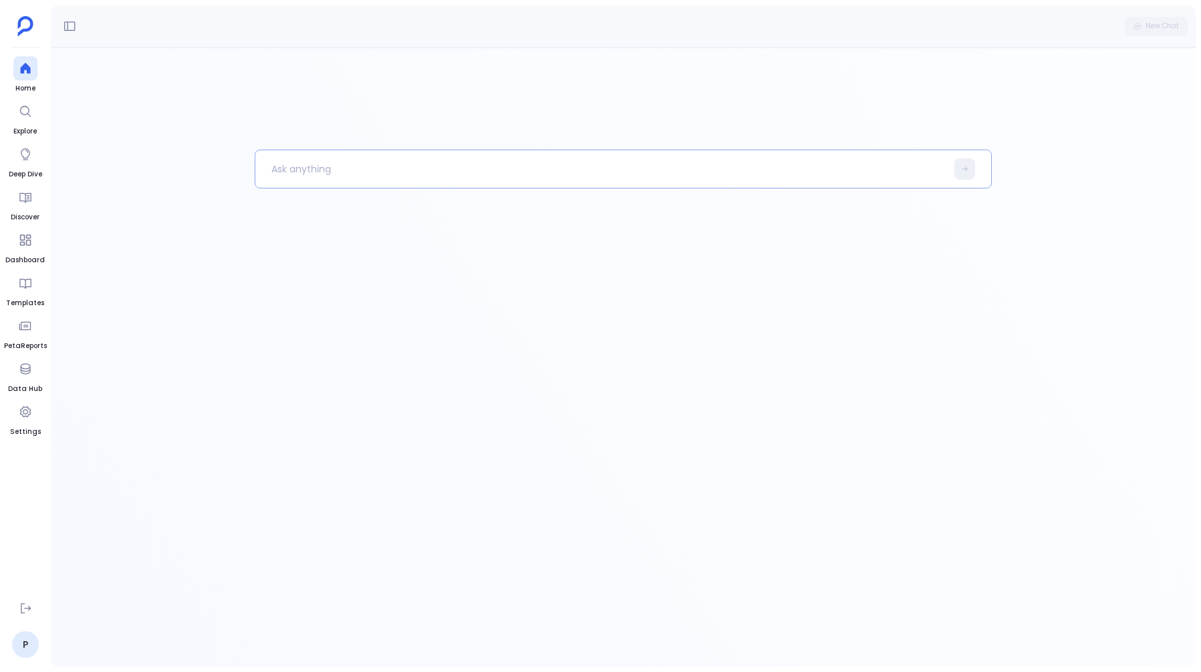
click at [529, 171] on p at bounding box center [600, 168] width 691 height 35
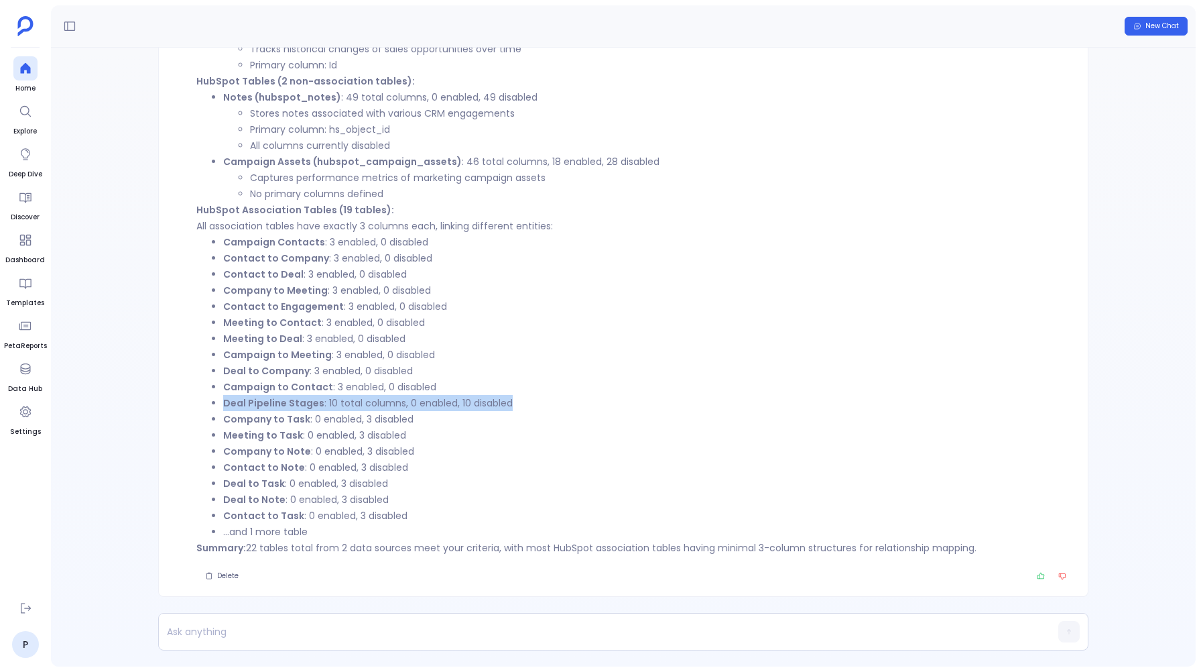
drag, startPoint x: 218, startPoint y: 404, endPoint x: 509, endPoint y: 403, distance: 290.9
click at [509, 403] on ul "Campaign Contacts : 3 enabled, 0 disabled Contact to Company : 3 enabled, 0 dis…" at bounding box center [633, 387] width 875 height 306
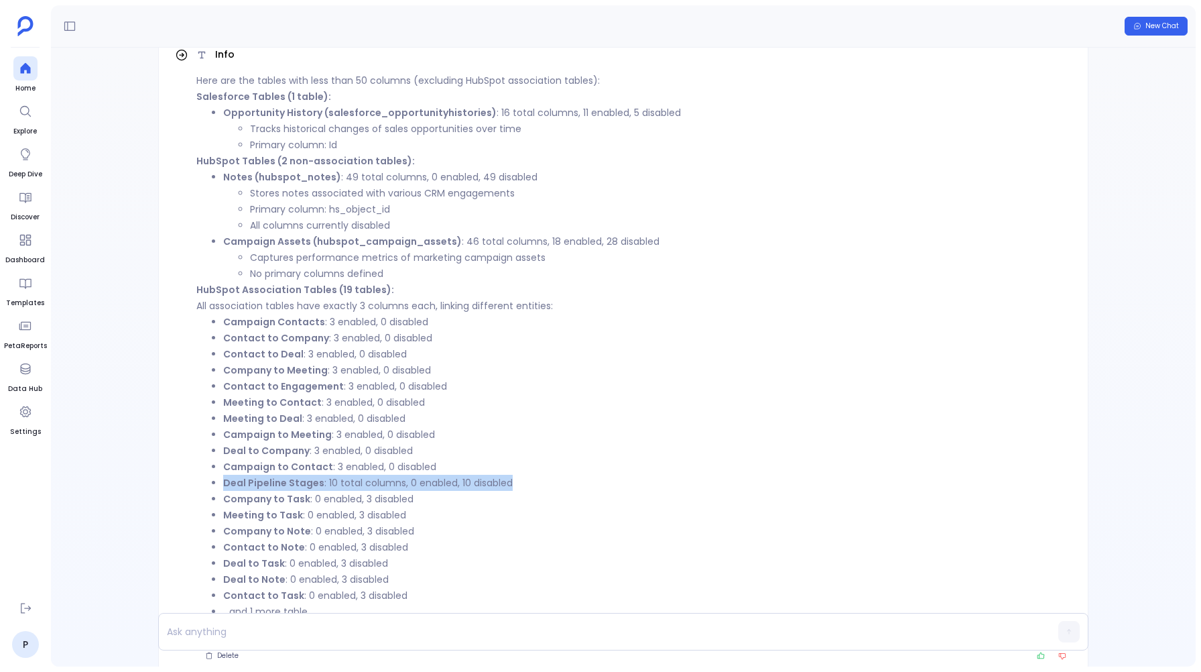
scroll to position [-76, 0]
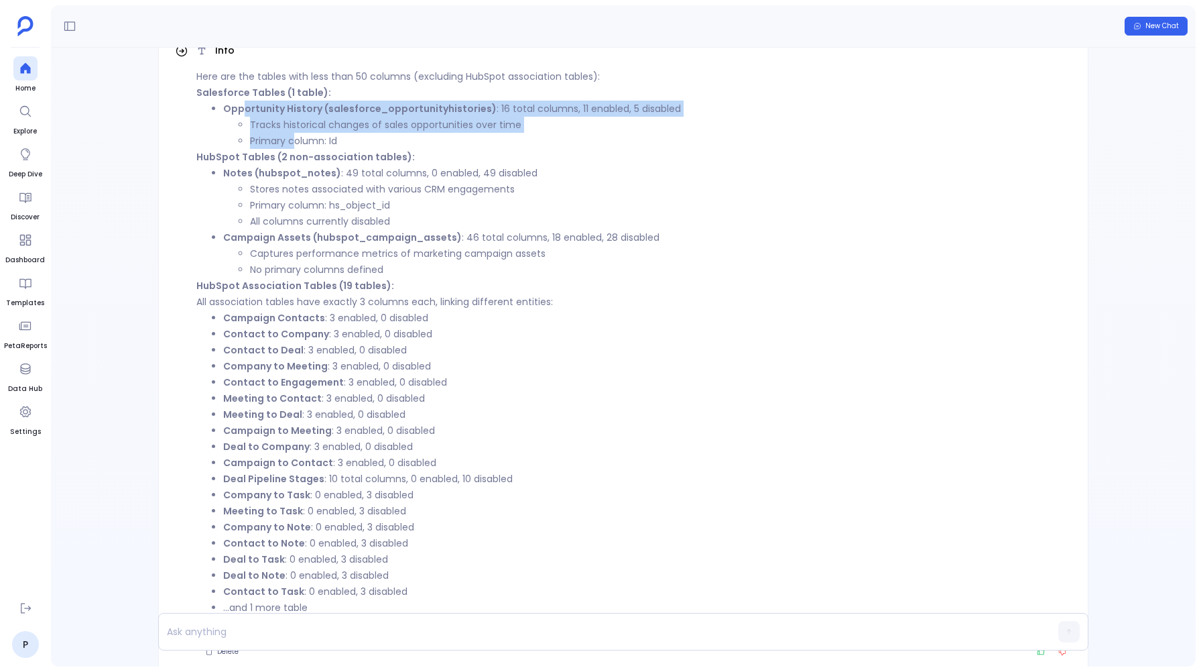
drag, startPoint x: 244, startPoint y: 107, endPoint x: 295, endPoint y: 144, distance: 63.3
click at [295, 144] on li "Opportunity History (salesforce_opportunityhistories) : 16 total columns, 11 en…" at bounding box center [647, 125] width 848 height 48
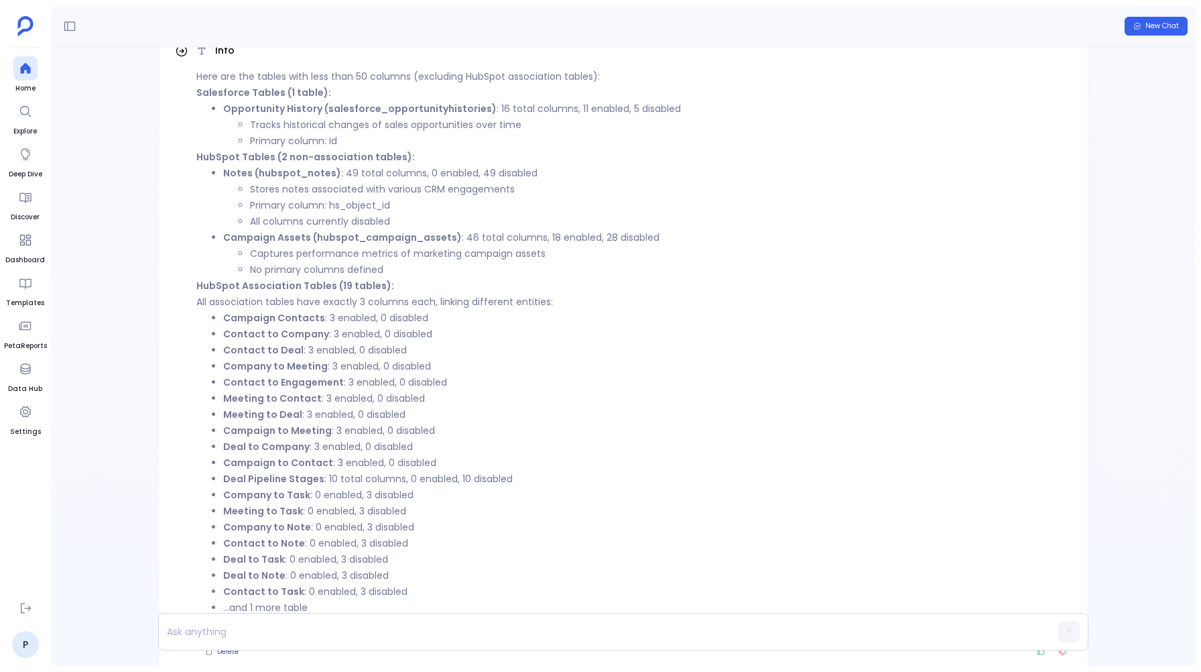
click at [257, 481] on strong "Deal Pipeline Stages" at bounding box center [273, 478] width 101 height 13
drag, startPoint x: 233, startPoint y: 102, endPoint x: 353, endPoint y: 109, distance: 119.5
click at [353, 109] on strong "Opportunity History (salesforce_opportunityhistories)" at bounding box center [359, 108] width 273 height 13
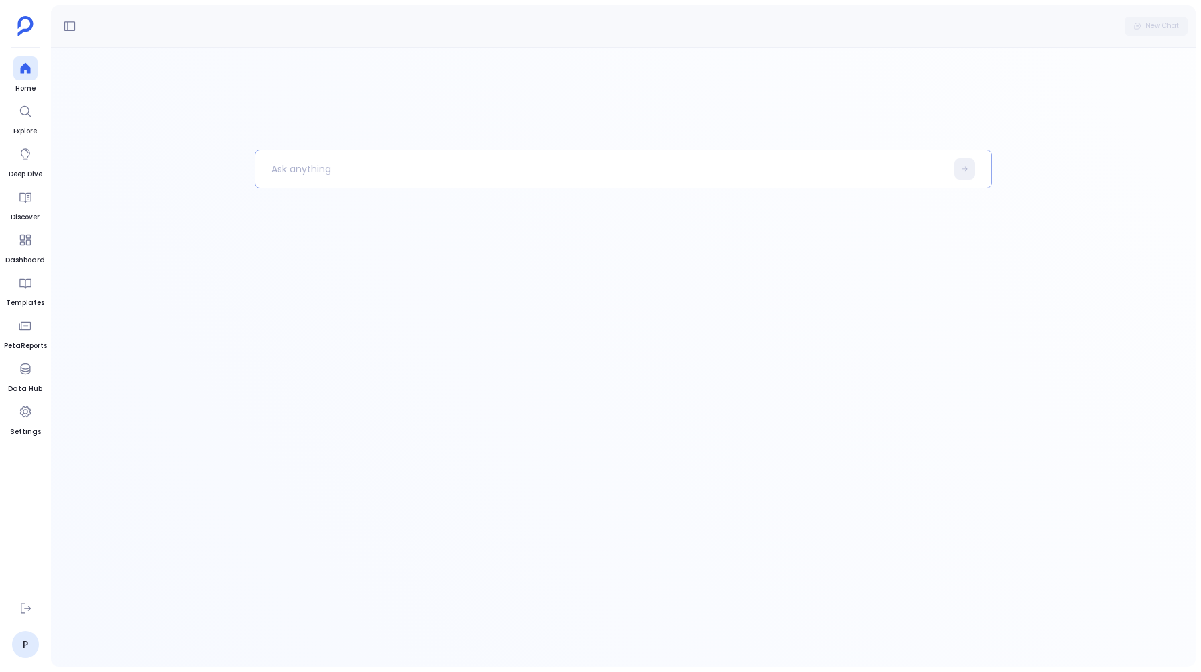
click at [347, 160] on p at bounding box center [600, 168] width 691 height 35
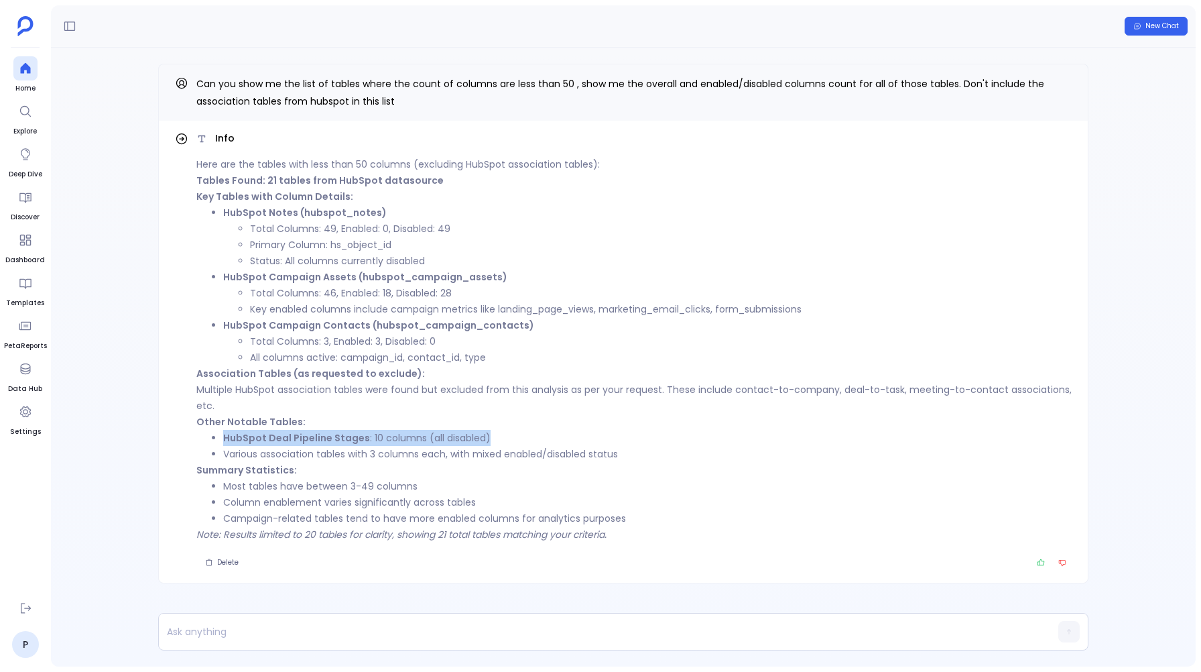
drag, startPoint x: 225, startPoint y: 440, endPoint x: 493, endPoint y: 438, distance: 268.1
click at [495, 440] on li "HubSpot Deal Pipeline Stages : 10 columns (all disabled)" at bounding box center [647, 438] width 848 height 16
